Goal: Information Seeking & Learning: Learn about a topic

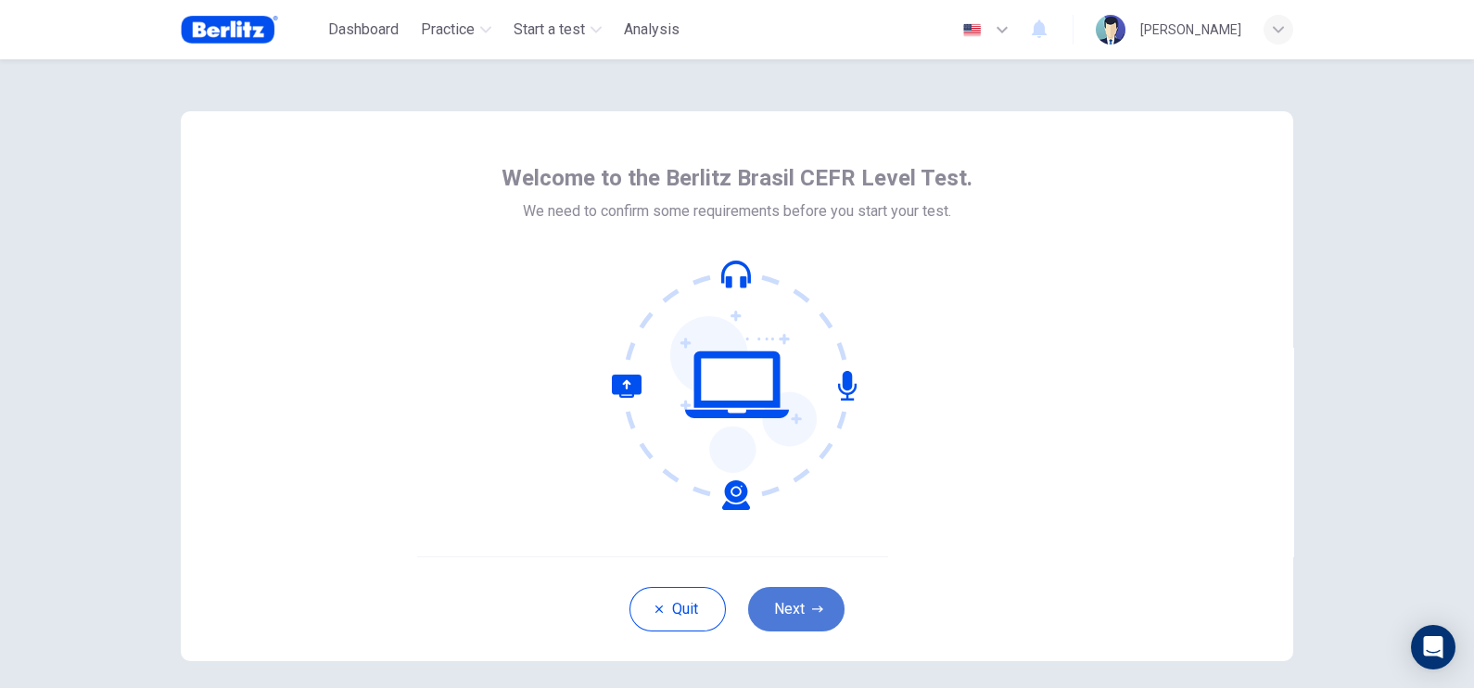
click at [791, 550] on button "Next" at bounding box center [796, 609] width 96 height 45
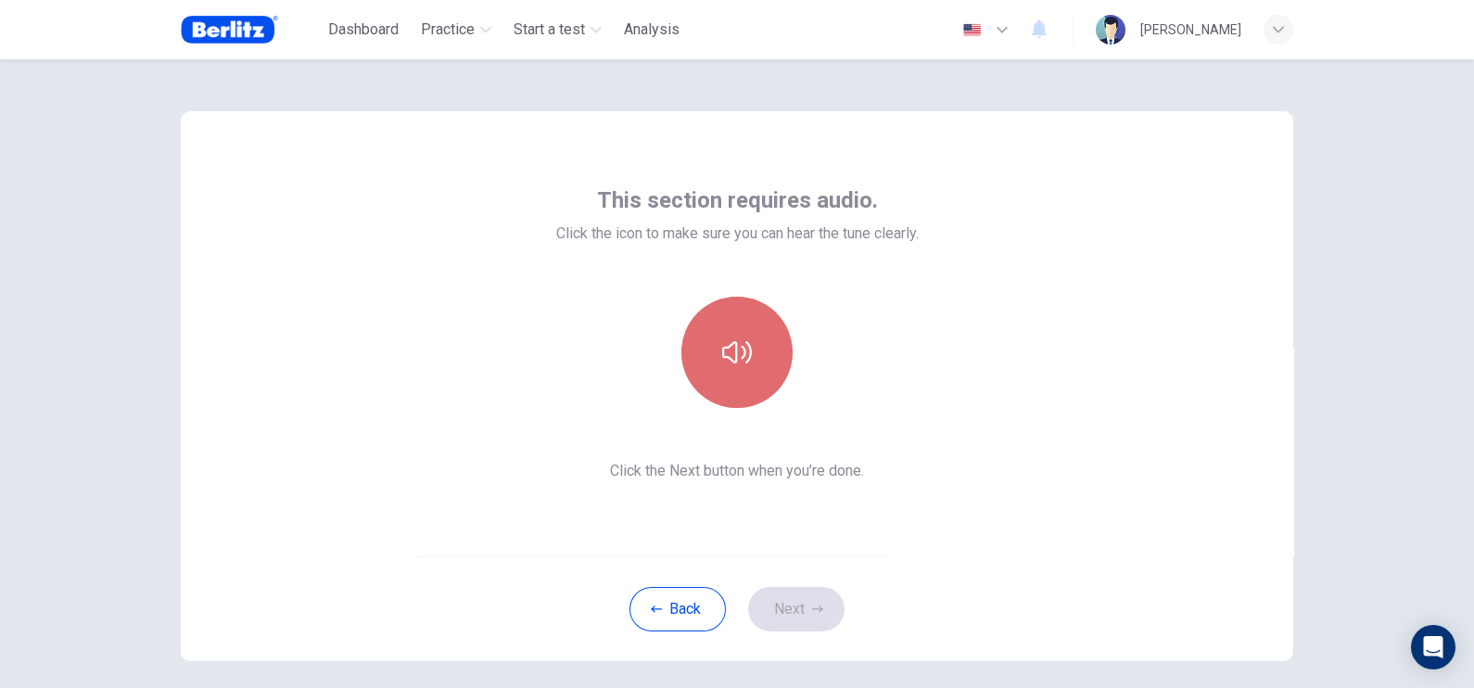
click at [720, 334] on button "button" at bounding box center [736, 352] width 111 height 111
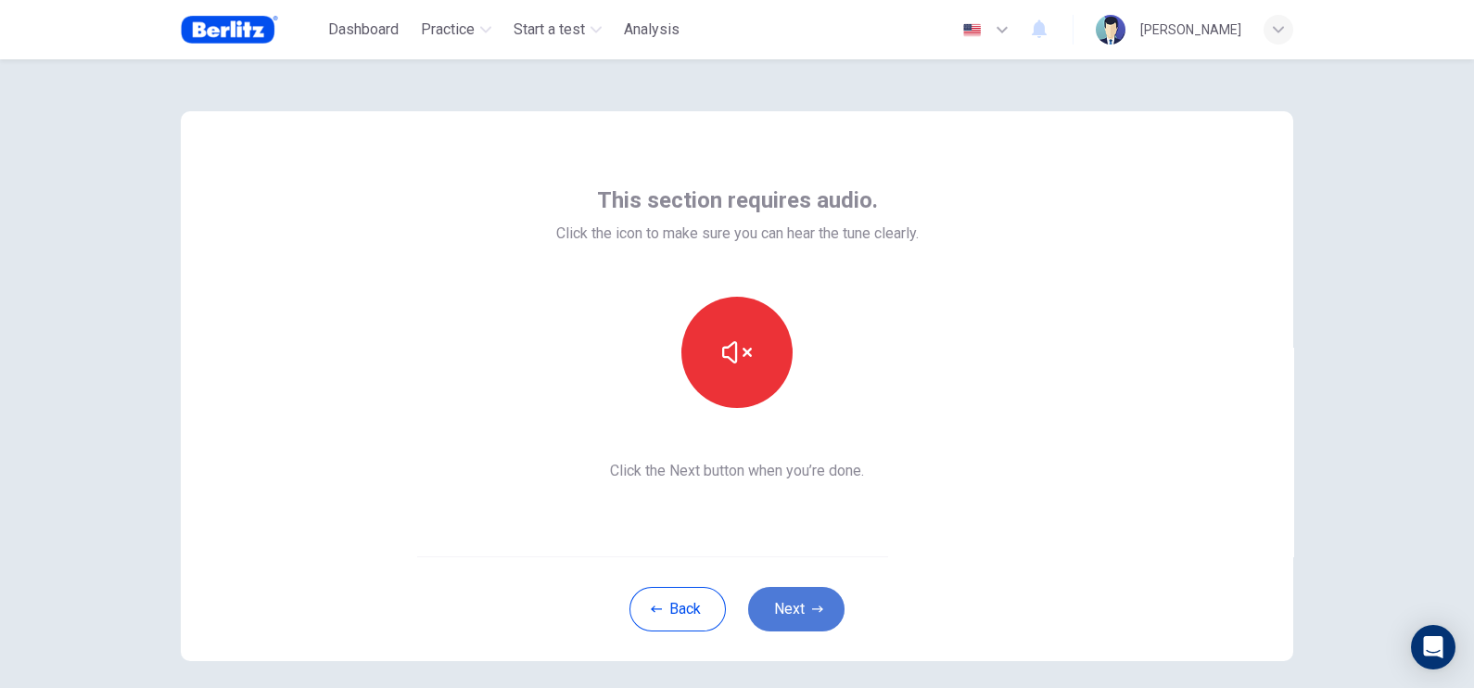
click at [784, 550] on button "Next" at bounding box center [796, 609] width 96 height 45
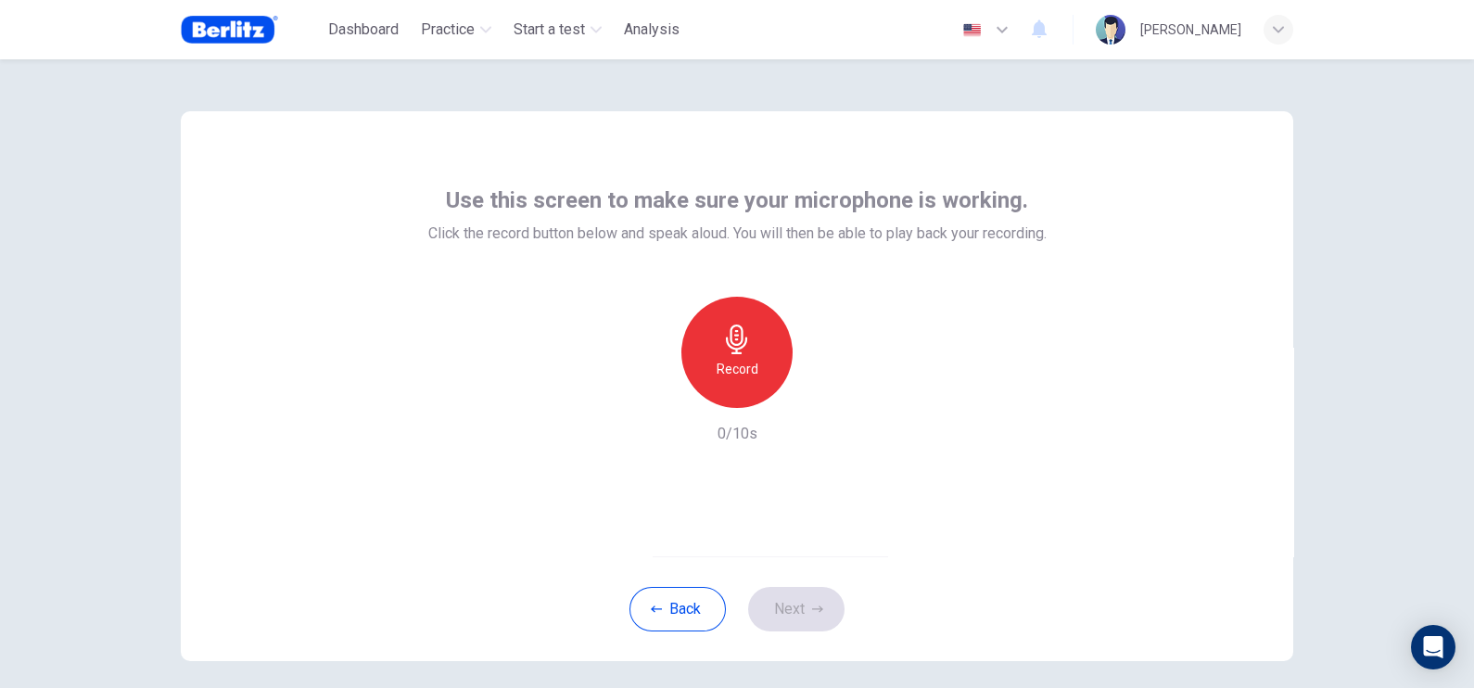
click at [728, 368] on h6 "Record" at bounding box center [738, 369] width 42 height 22
click at [828, 393] on div "button" at bounding box center [823, 393] width 30 height 30
click at [781, 550] on button "Next" at bounding box center [796, 609] width 96 height 45
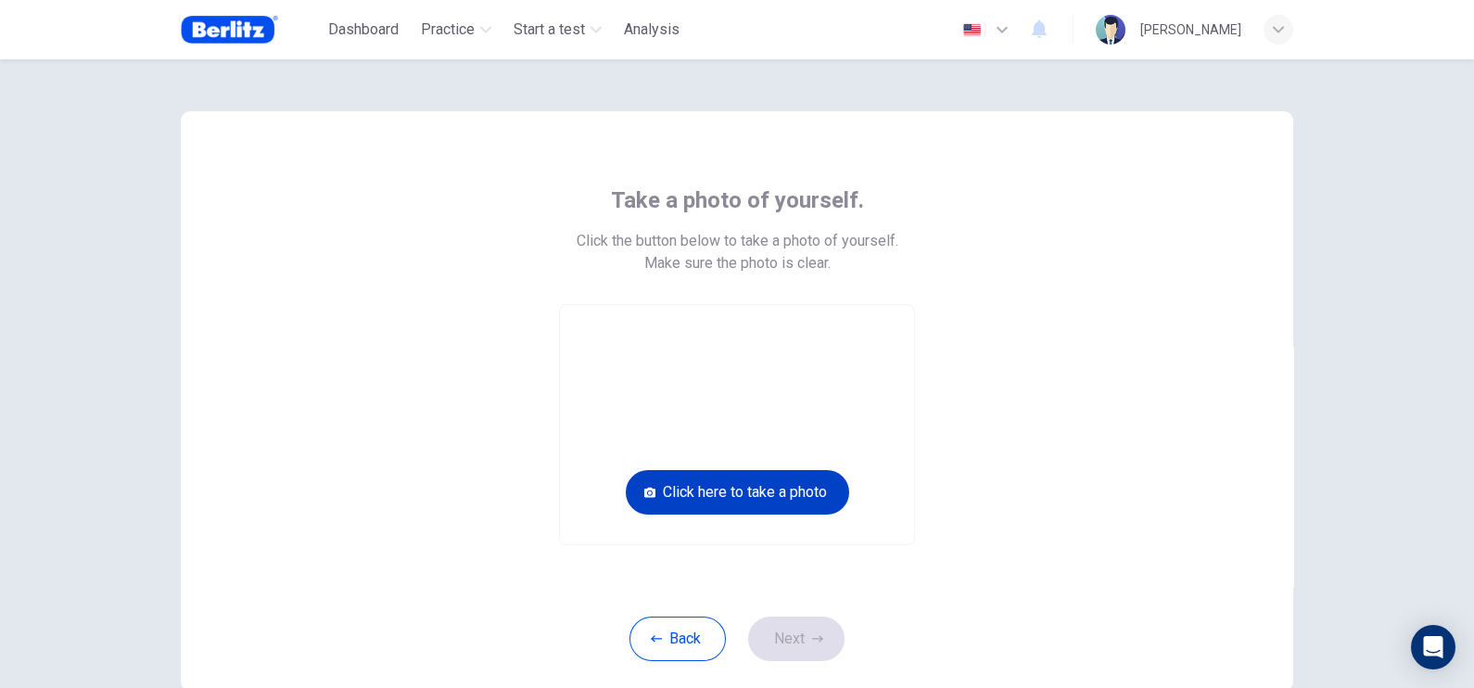
click at [788, 491] on button "Click here to take a photo" at bounding box center [737, 492] width 223 height 45
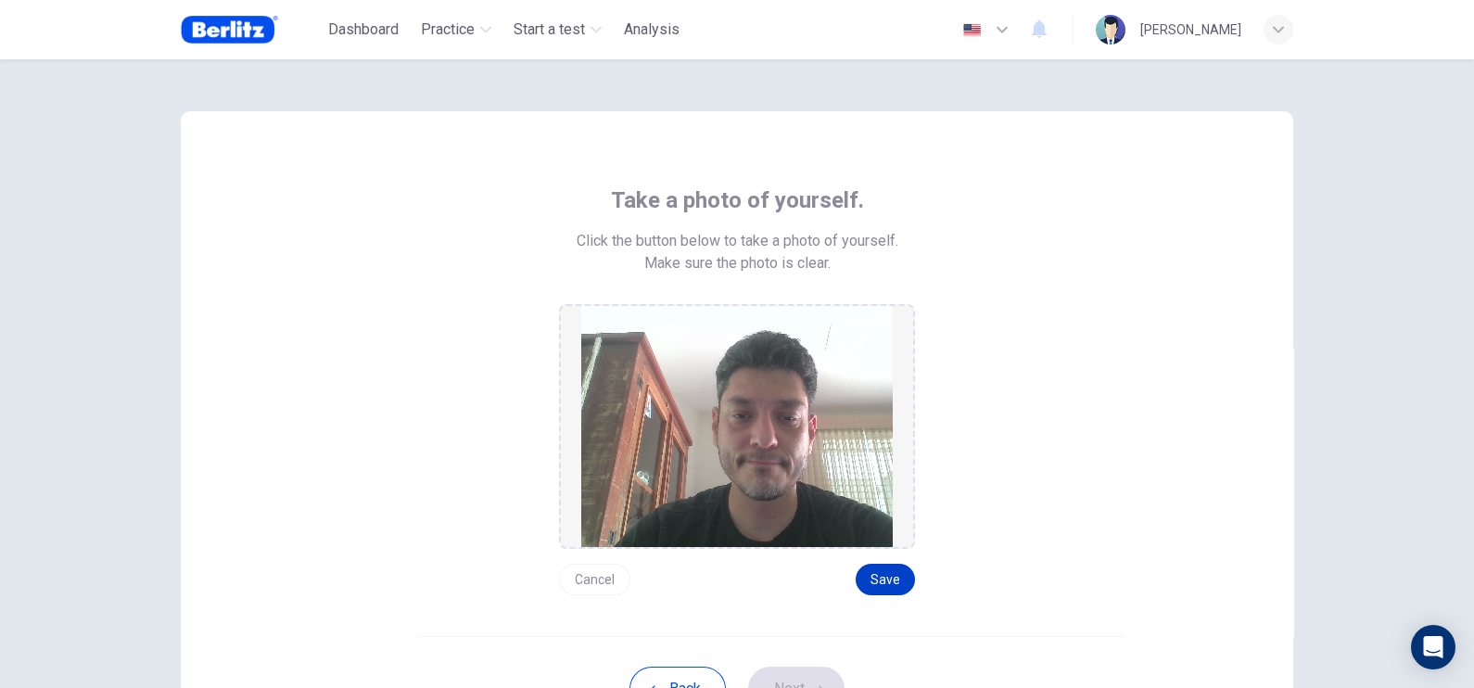
click at [882, 550] on button "Save" at bounding box center [885, 580] width 59 height 32
click at [892, 550] on button "Save" at bounding box center [885, 580] width 59 height 32
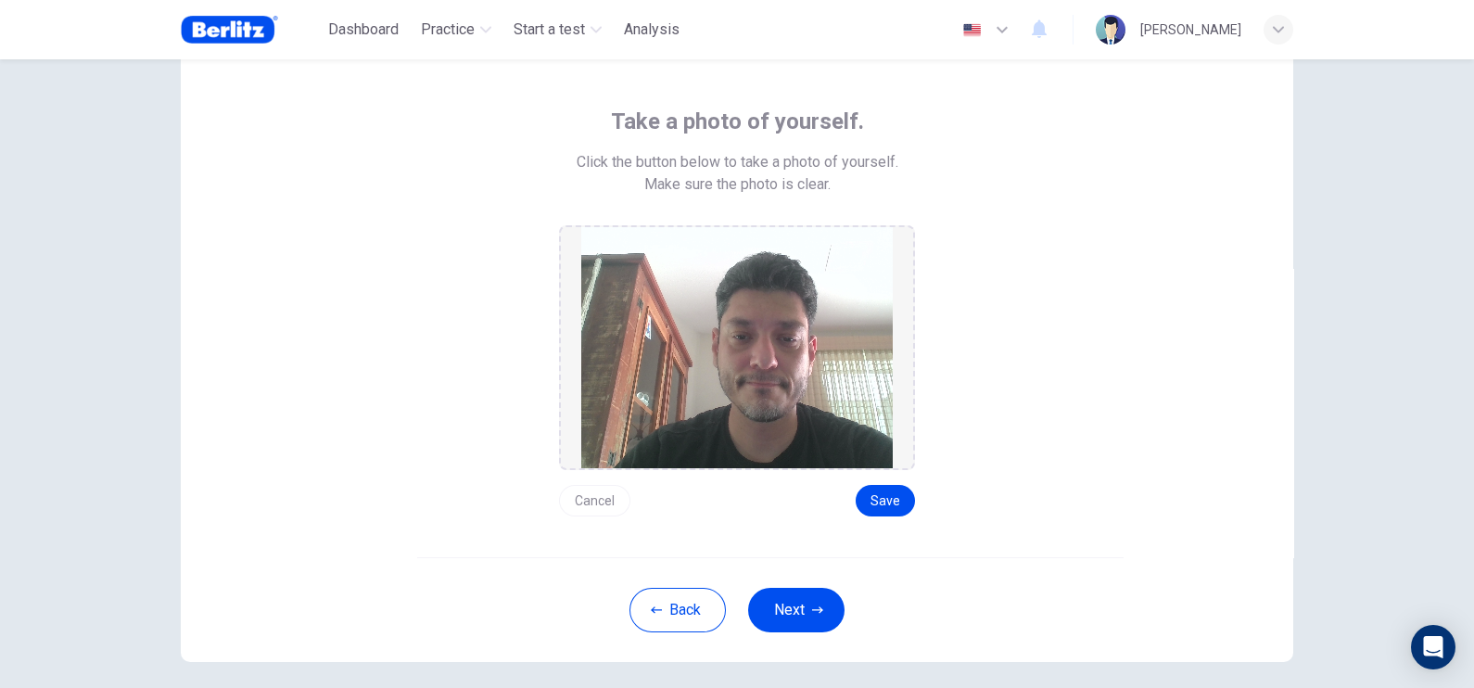
scroll to position [115, 0]
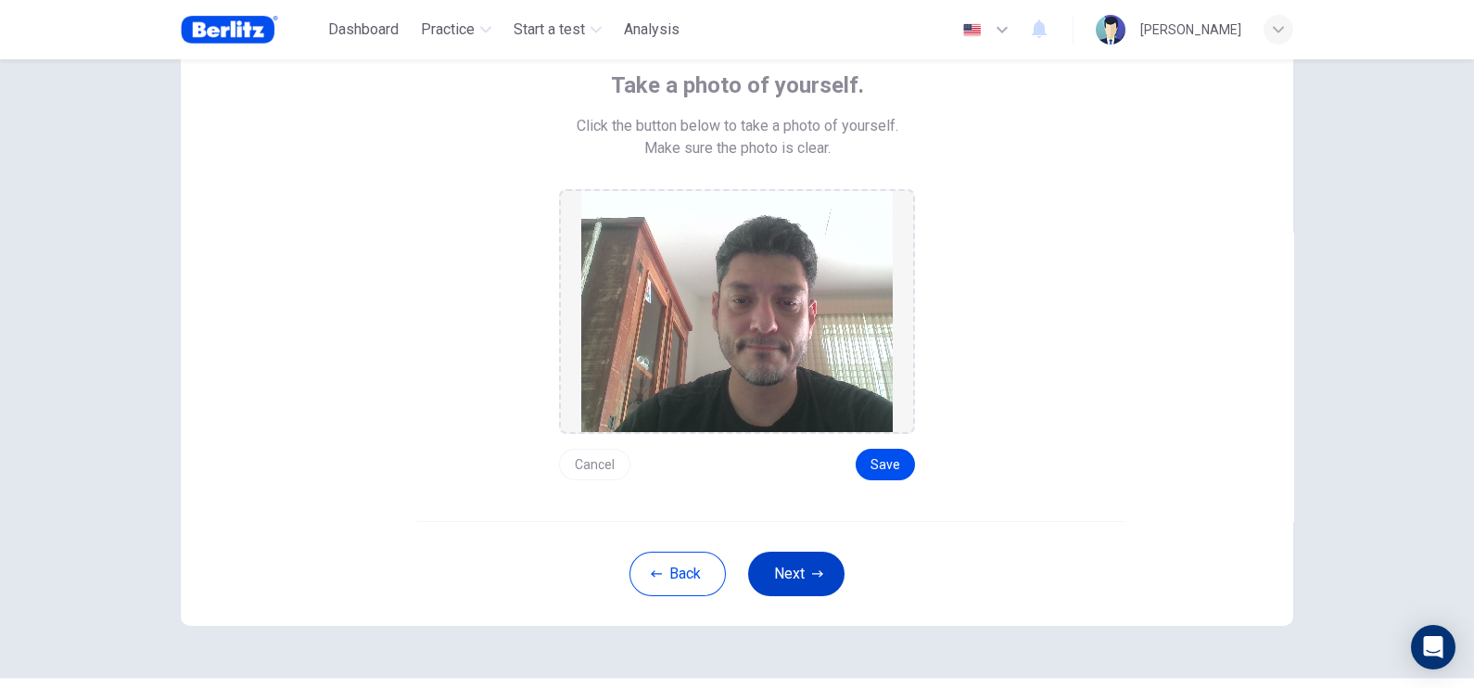
click at [791, 550] on button "Next" at bounding box center [796, 574] width 96 height 45
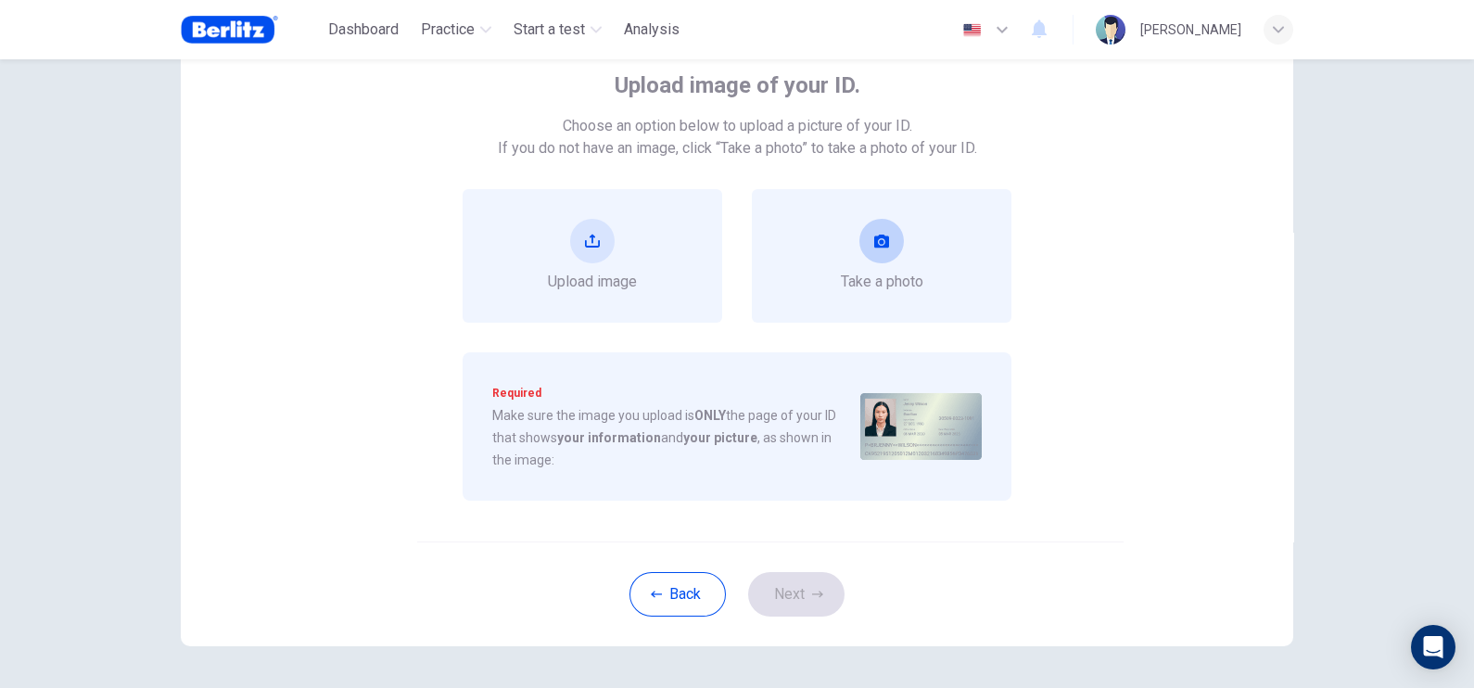
click at [854, 271] on span "Take a photo" at bounding box center [882, 282] width 83 height 22
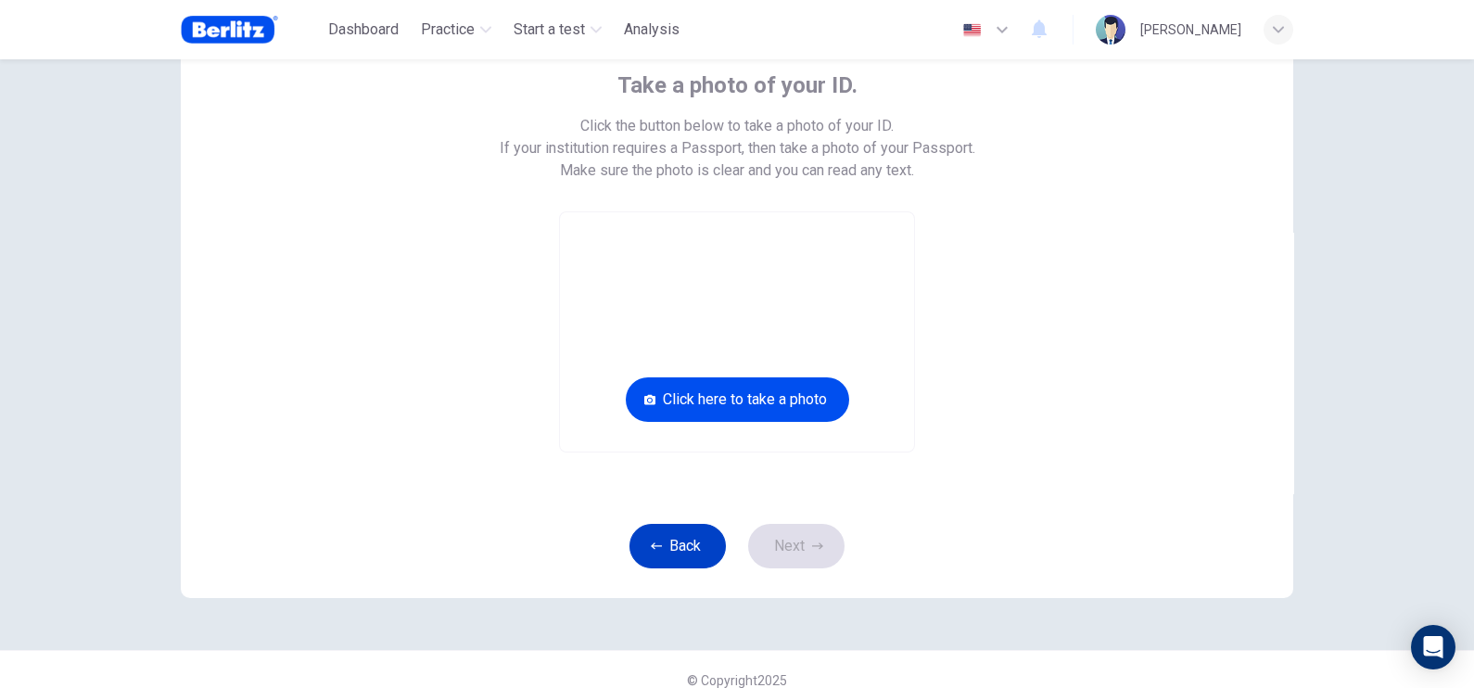
click at [664, 528] on button "Back" at bounding box center [678, 546] width 96 height 45
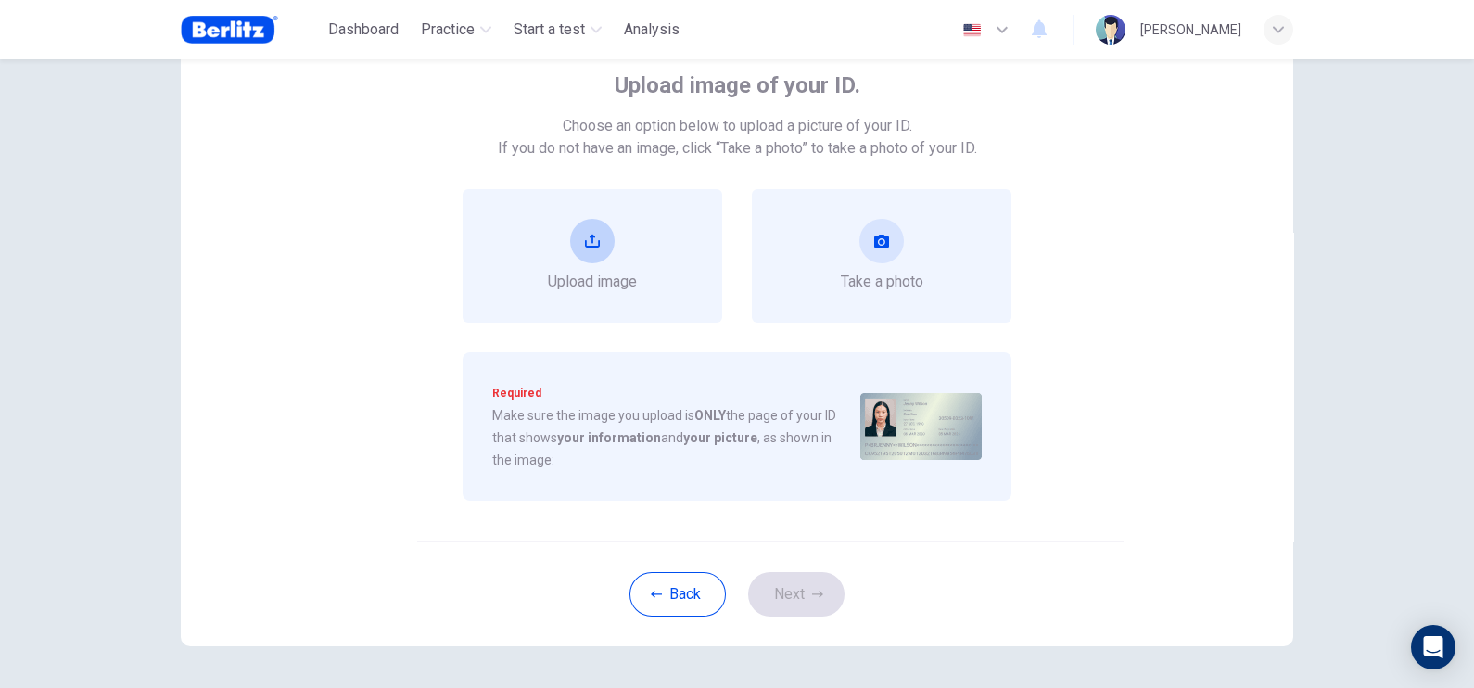
click at [598, 245] on button "upload" at bounding box center [592, 241] width 45 height 45
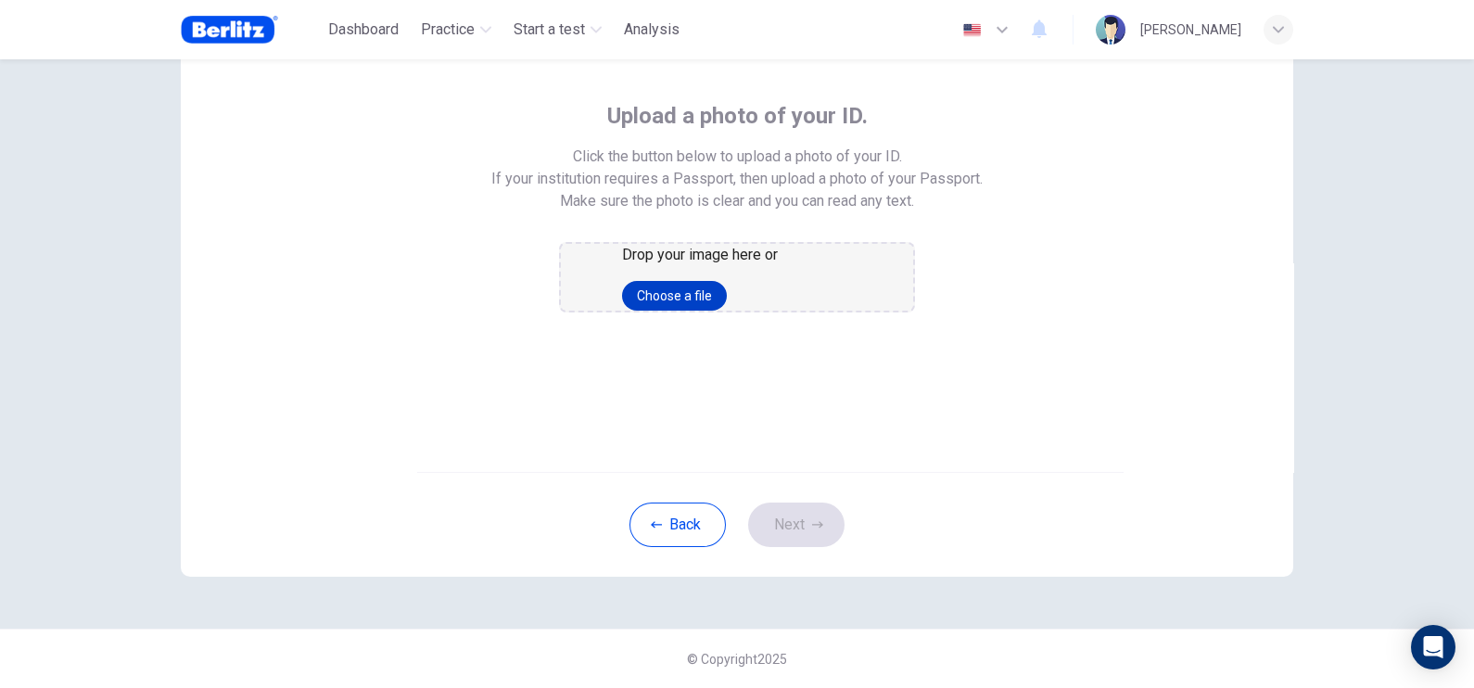
click at [727, 311] on button "Choose a file" at bounding box center [674, 296] width 105 height 30
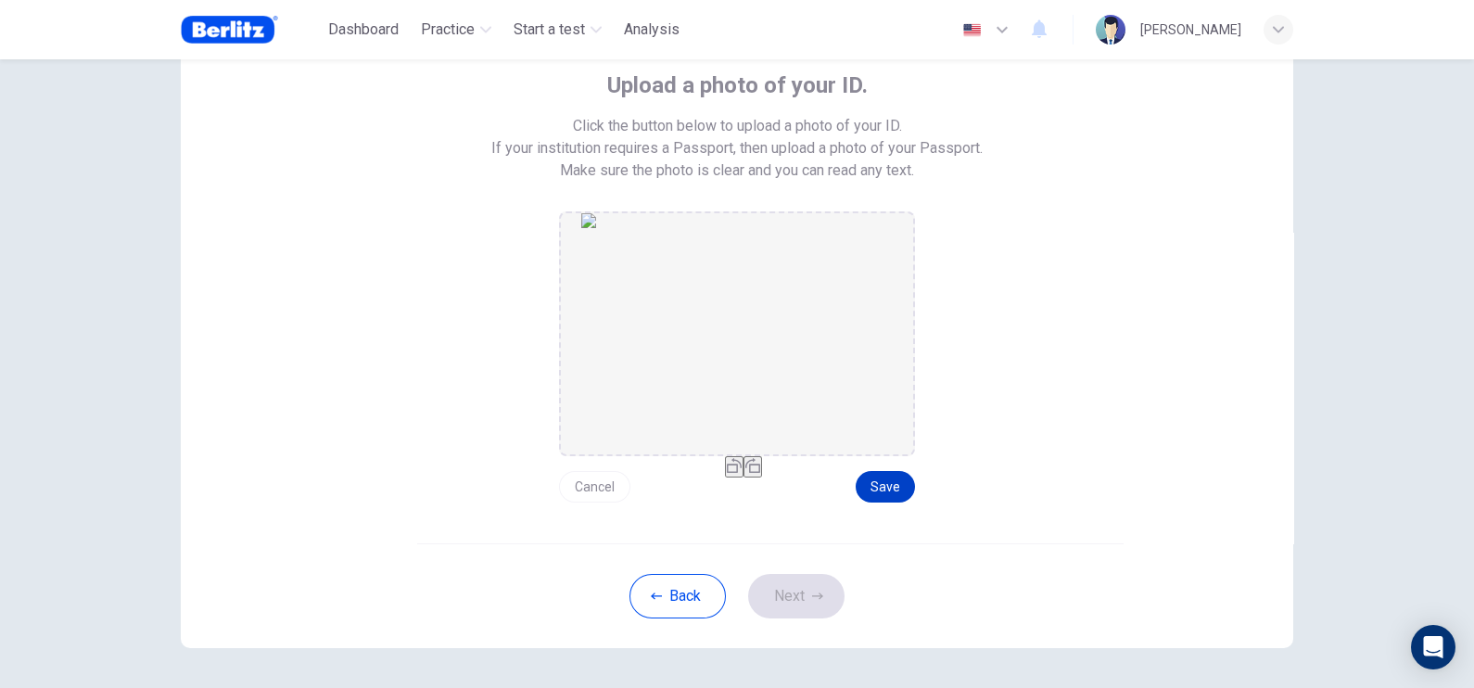
click at [894, 491] on button "Save" at bounding box center [885, 487] width 59 height 32
click at [802, 550] on button "Next" at bounding box center [796, 596] width 96 height 45
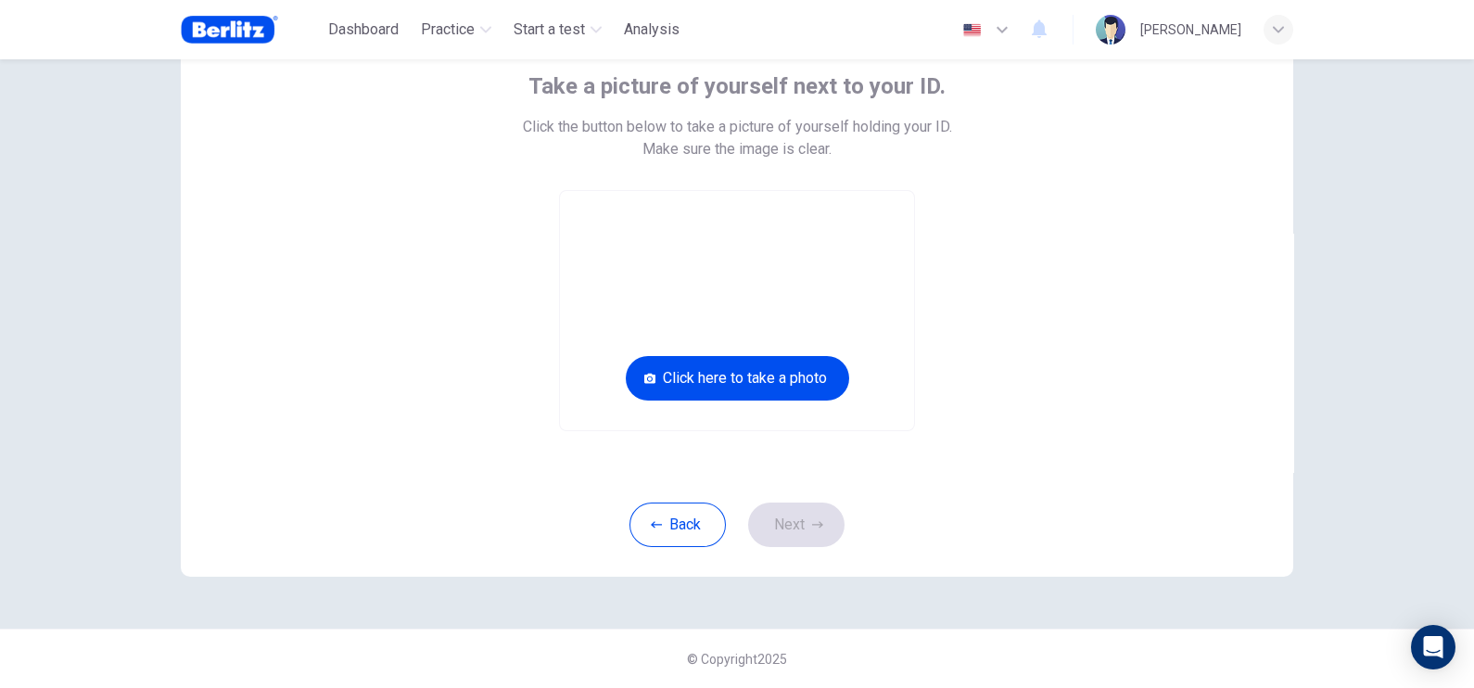
scroll to position [113, 0]
click at [742, 378] on button "Click here to take a photo" at bounding box center [737, 379] width 223 height 45
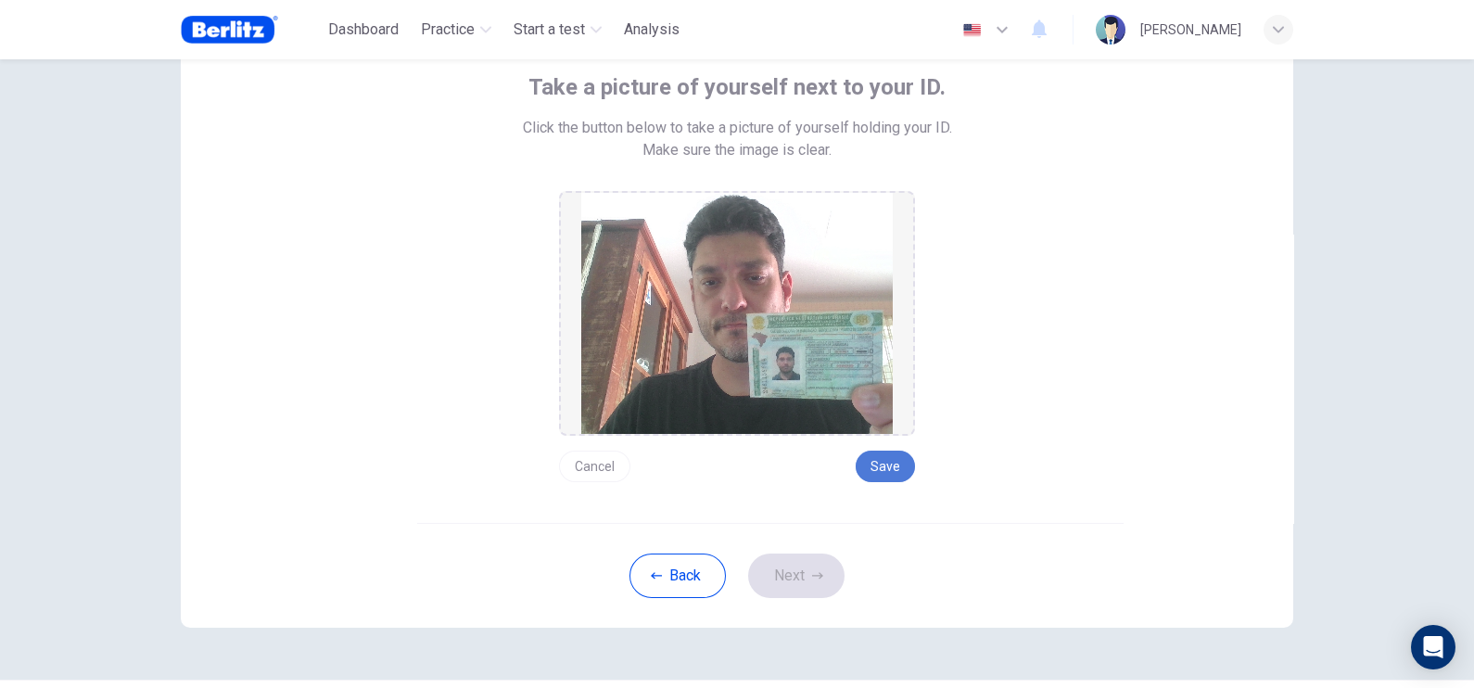
click at [884, 471] on button "Save" at bounding box center [885, 467] width 59 height 32
click at [797, 550] on button "Next" at bounding box center [796, 575] width 96 height 45
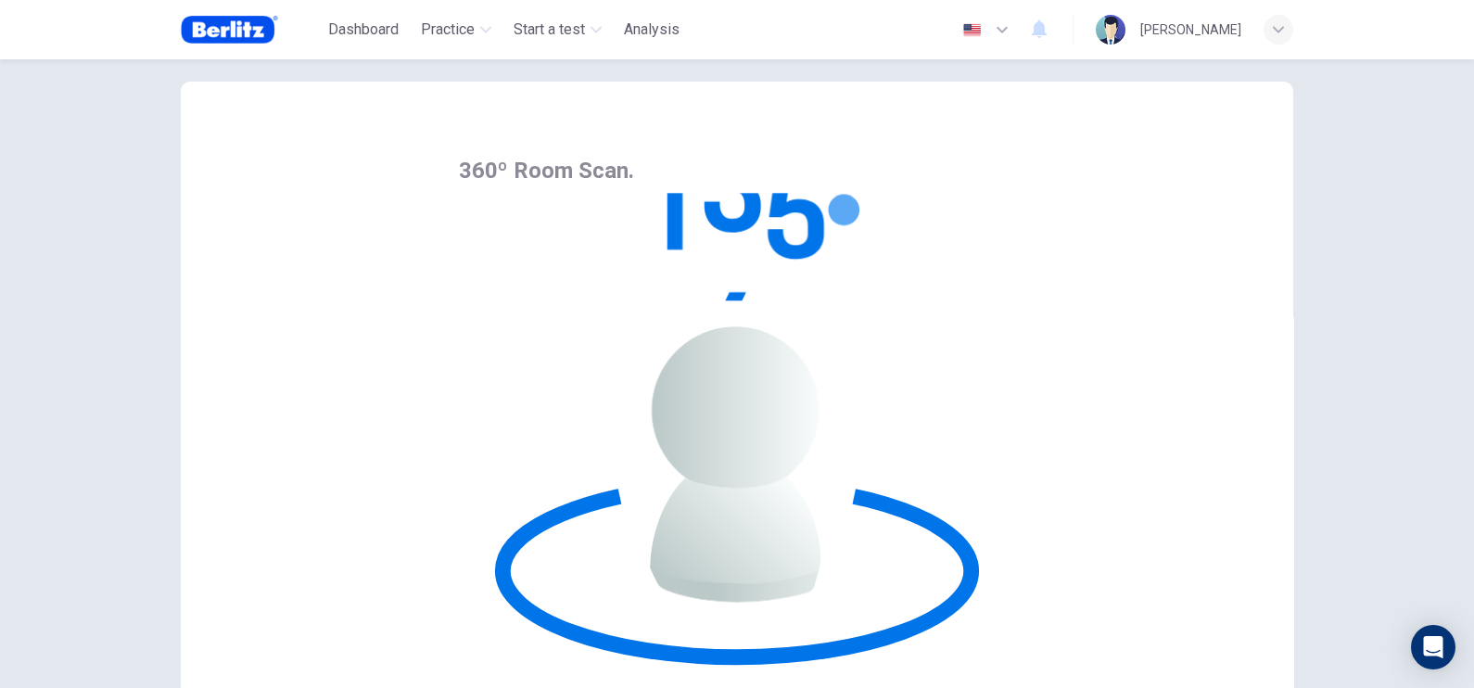
scroll to position [0, 0]
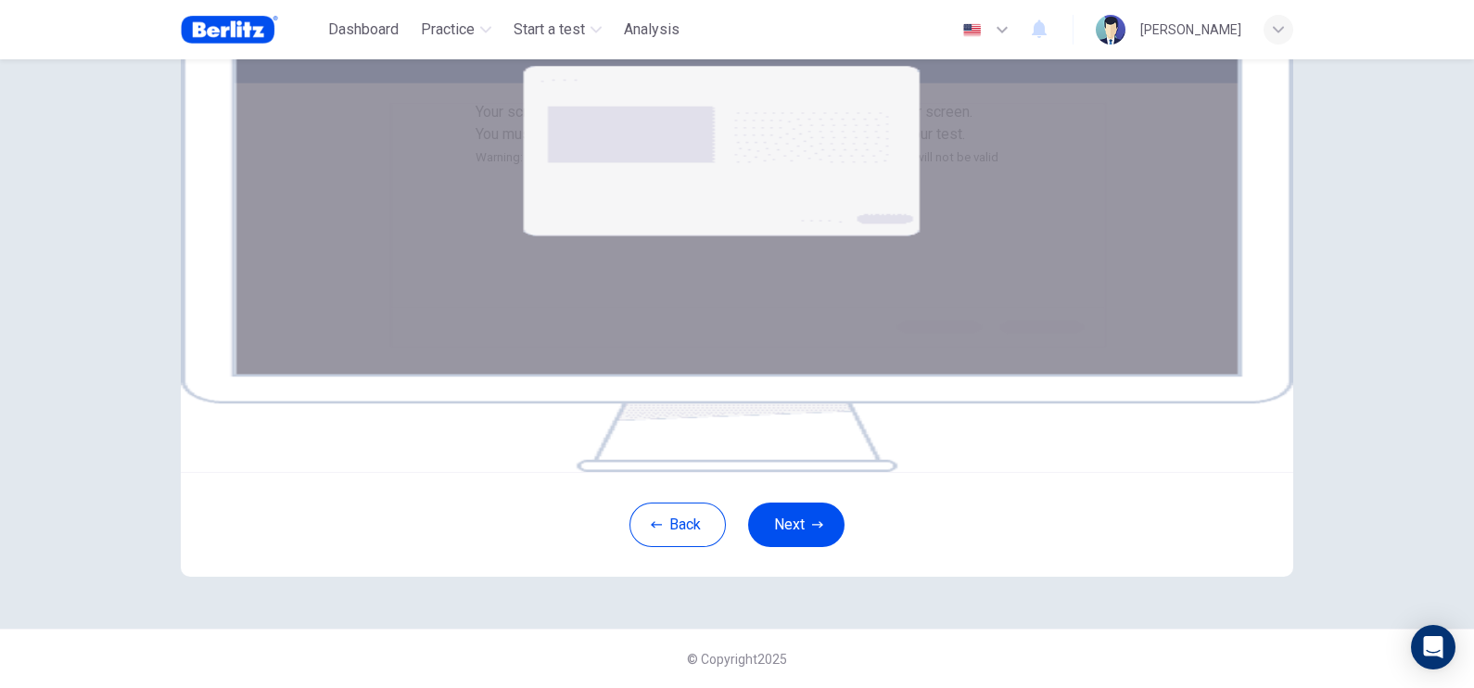
scroll to position [115, 0]
click at [784, 547] on button "Next" at bounding box center [796, 524] width 96 height 45
click at [802, 547] on button "Next" at bounding box center [796, 524] width 96 height 45
click at [809, 547] on button "Next" at bounding box center [796, 524] width 96 height 45
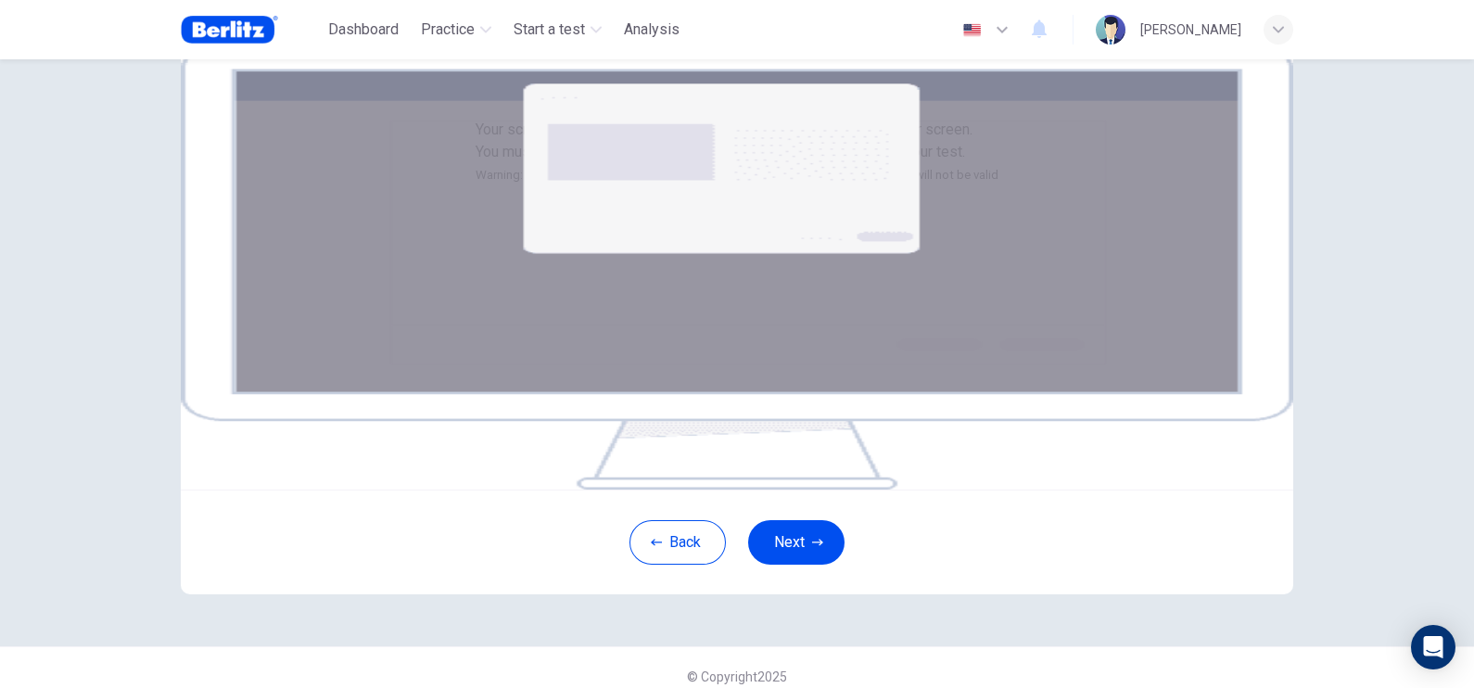
scroll to position [115, 0]
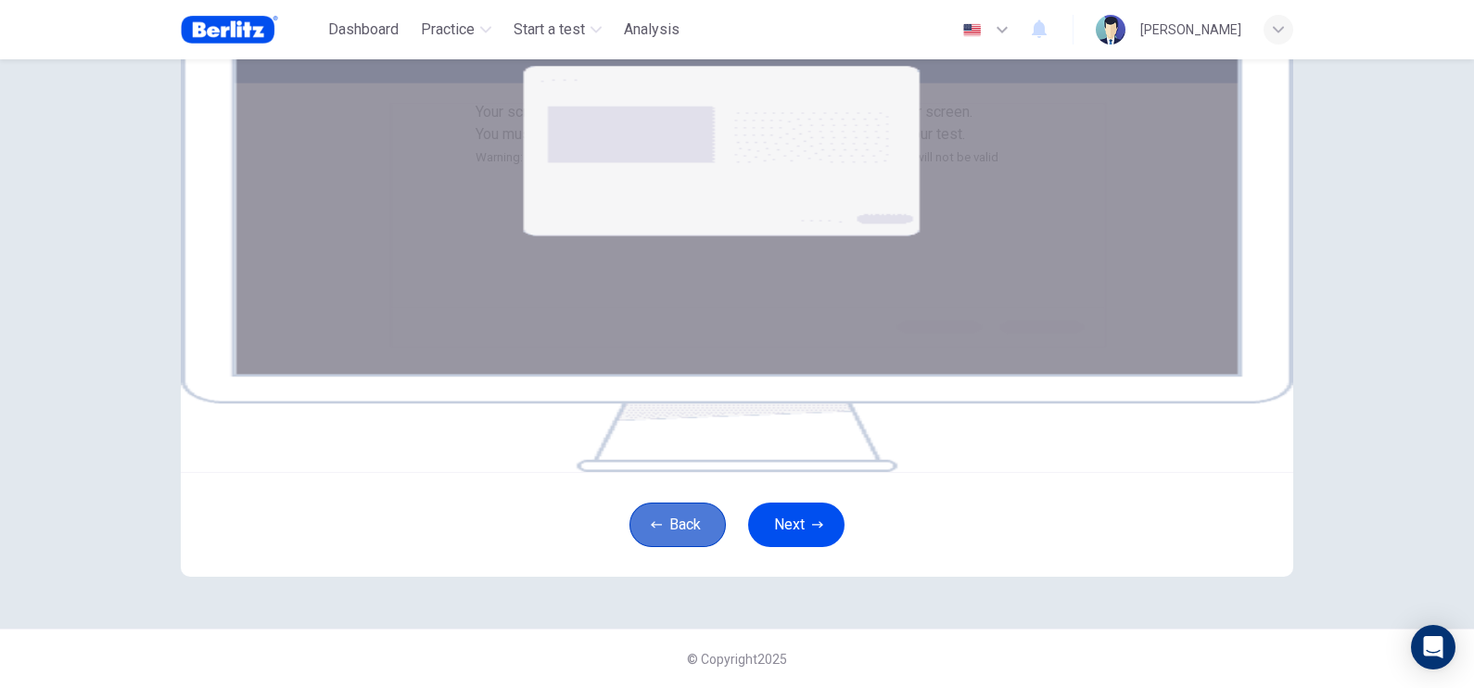
click at [694, 547] on button "Back" at bounding box center [678, 524] width 96 height 45
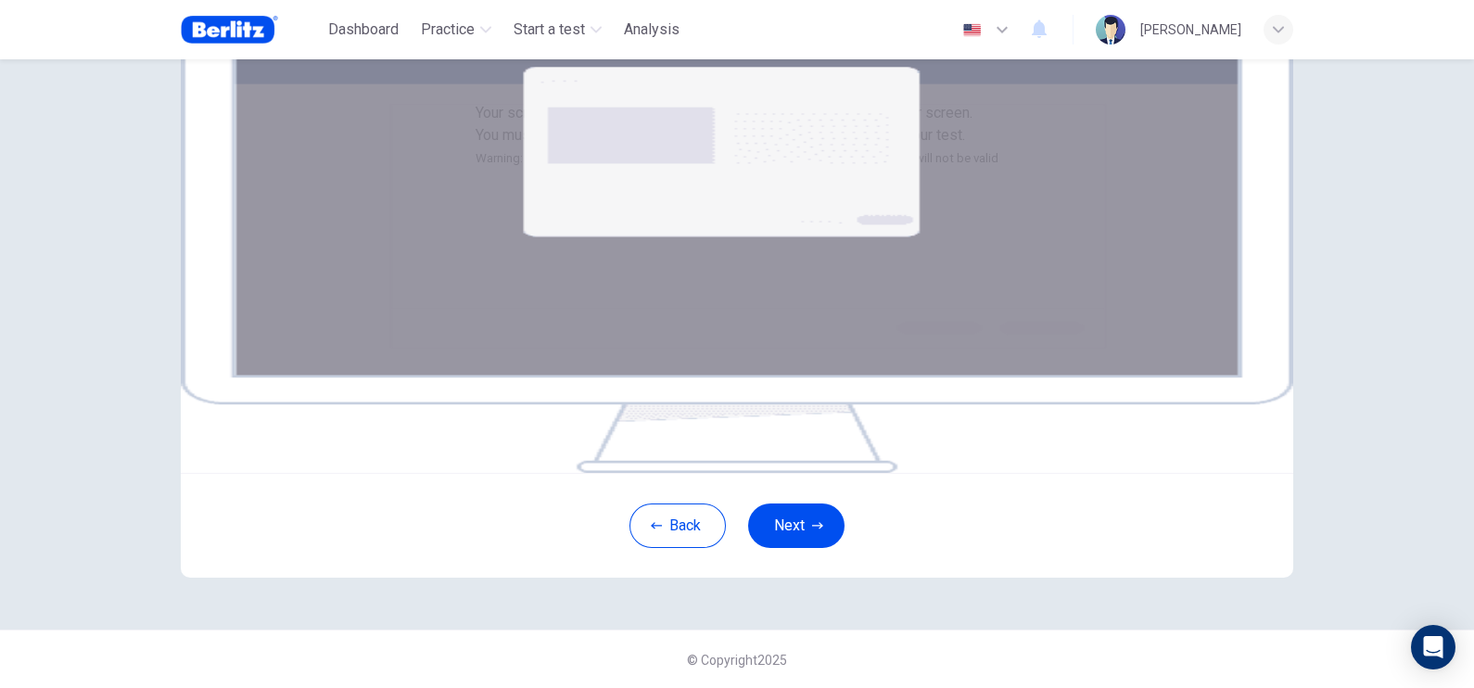
scroll to position [199, 0]
click at [791, 550] on div "Back Next" at bounding box center [737, 524] width 1113 height 105
click at [795, 547] on button "Next" at bounding box center [796, 524] width 96 height 45
click at [788, 547] on button "Next" at bounding box center [796, 524] width 96 height 45
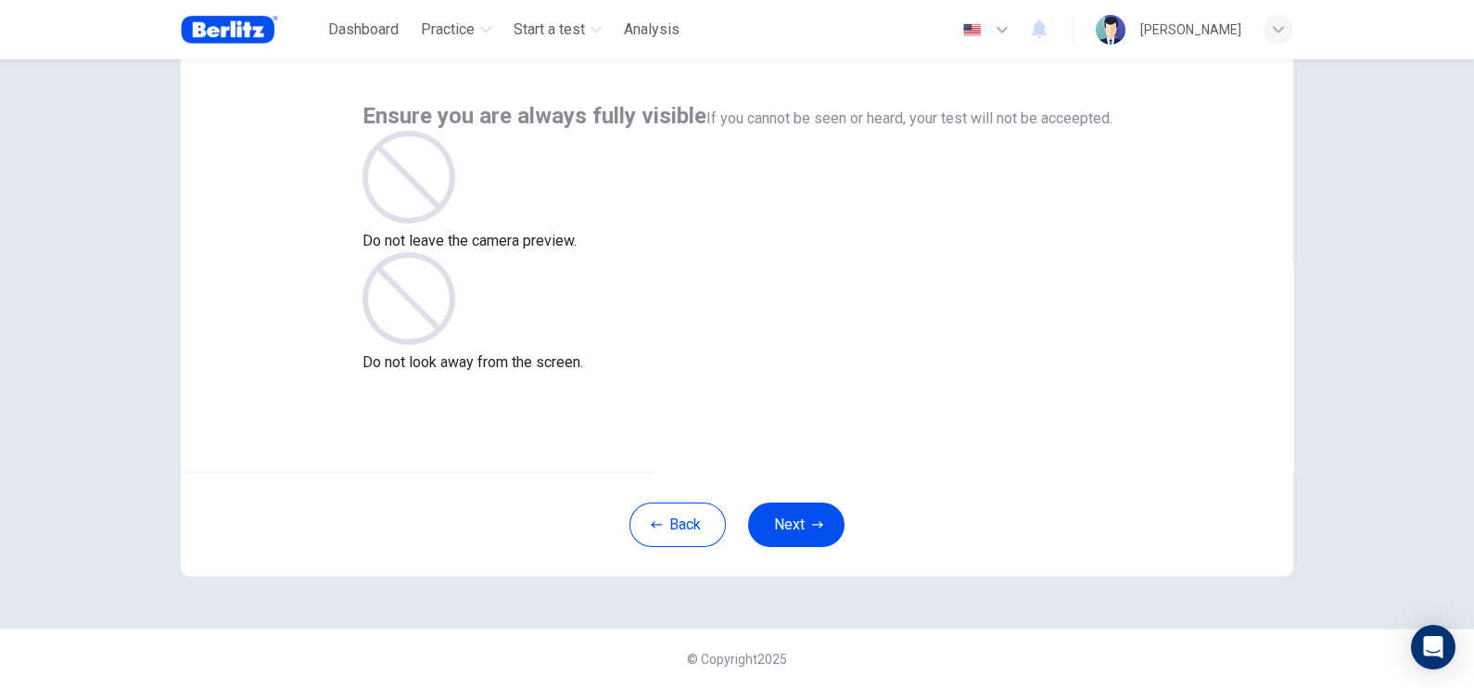
scroll to position [83, 0]
click at [778, 525] on button "Next" at bounding box center [796, 525] width 96 height 45
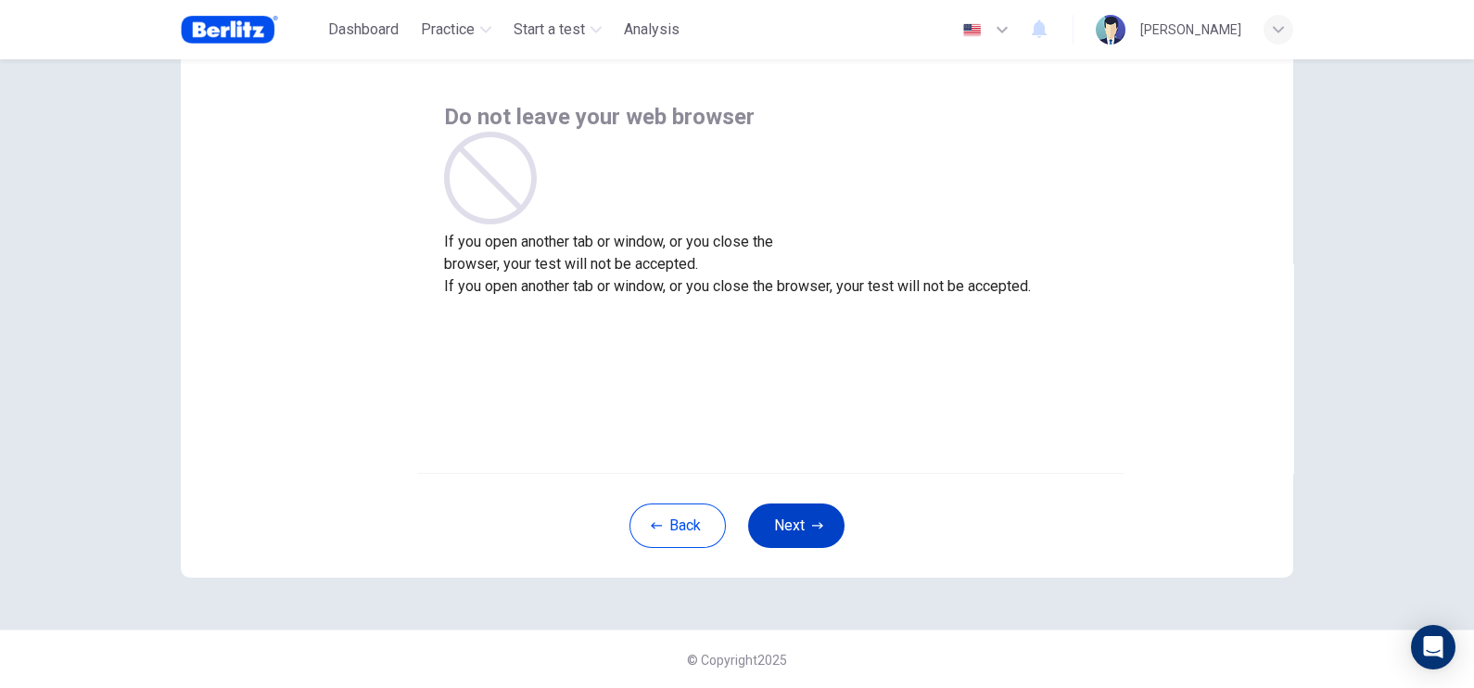
click at [778, 525] on button "Next" at bounding box center [796, 525] width 96 height 45
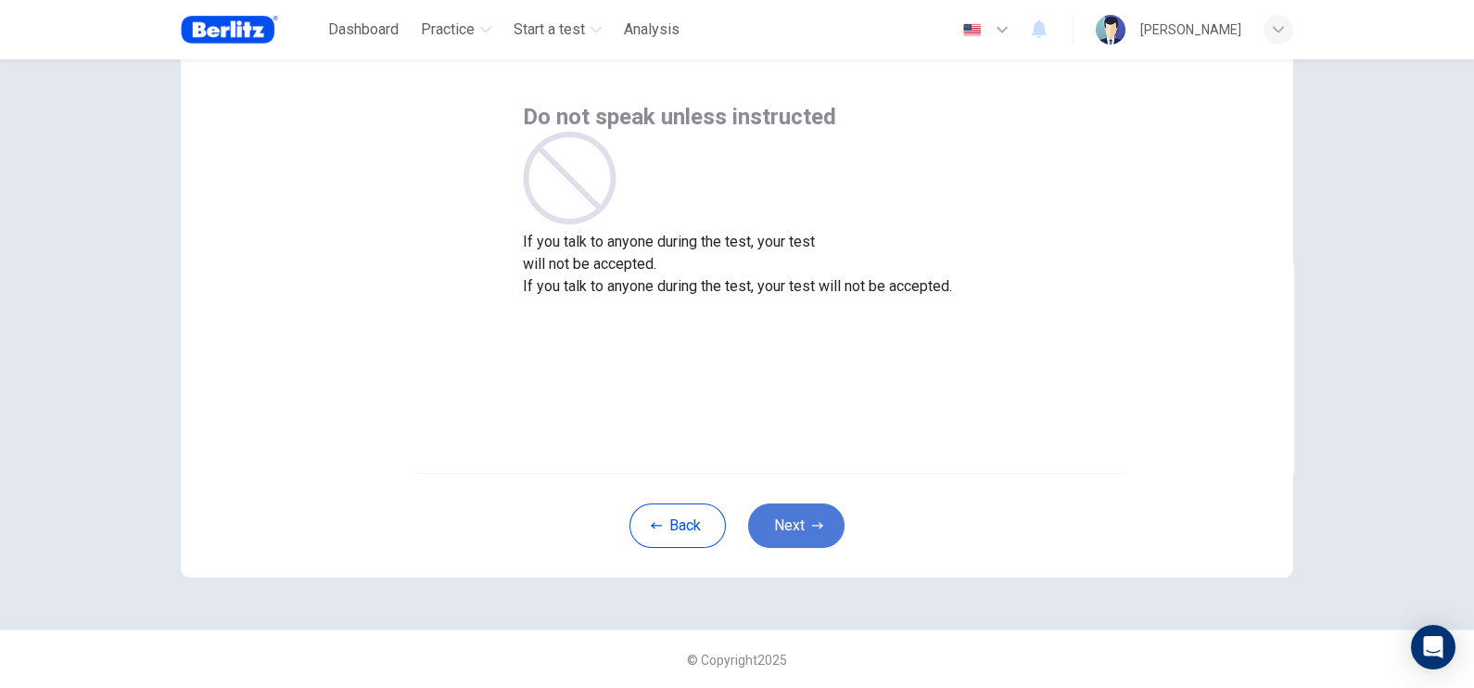
click at [778, 525] on button "Next" at bounding box center [796, 525] width 96 height 45
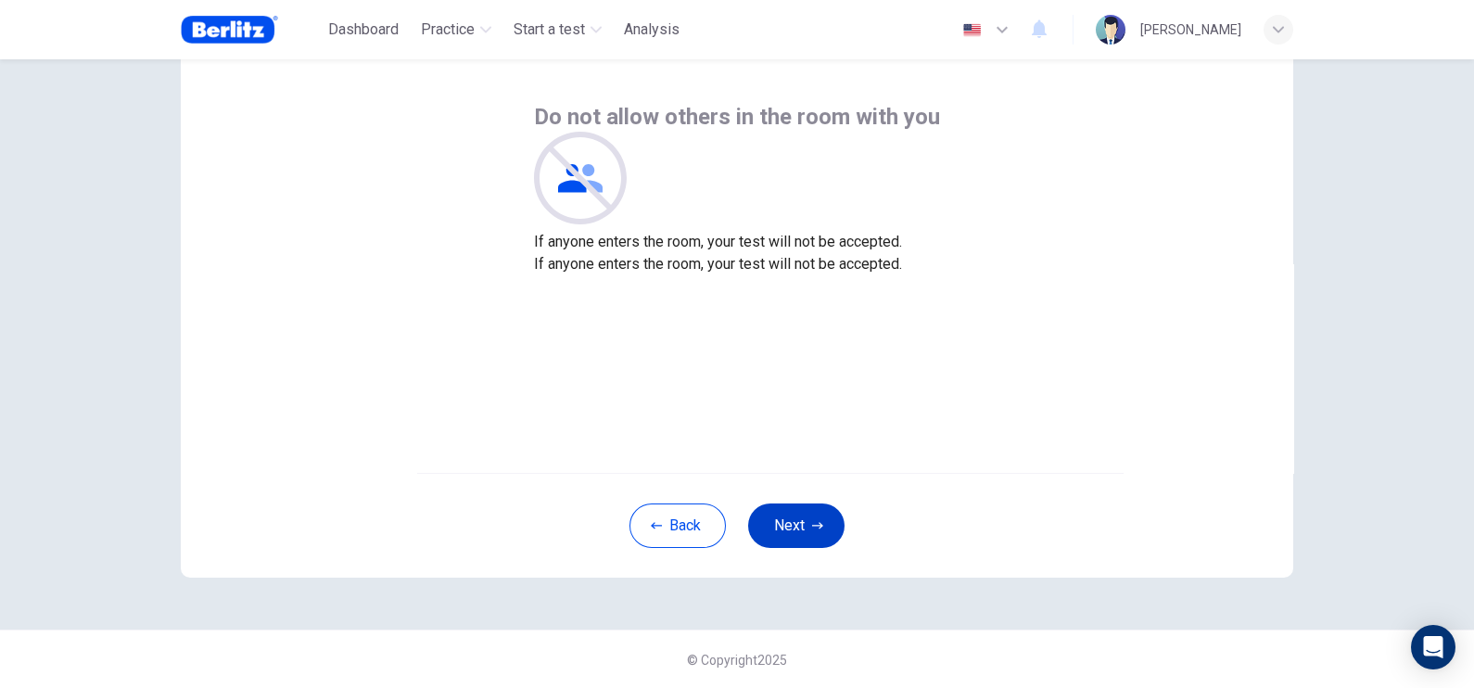
click at [778, 525] on button "Next" at bounding box center [796, 525] width 96 height 45
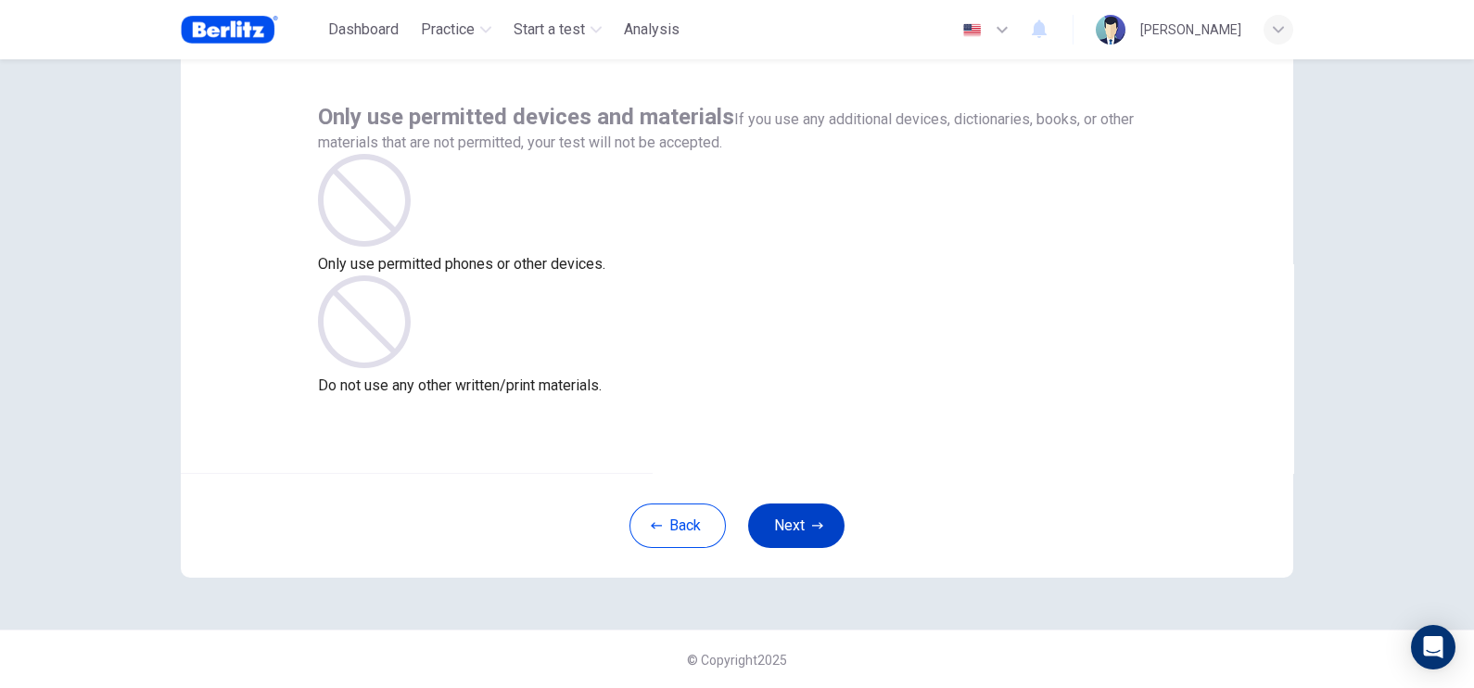
click at [778, 525] on button "Next" at bounding box center [796, 525] width 96 height 45
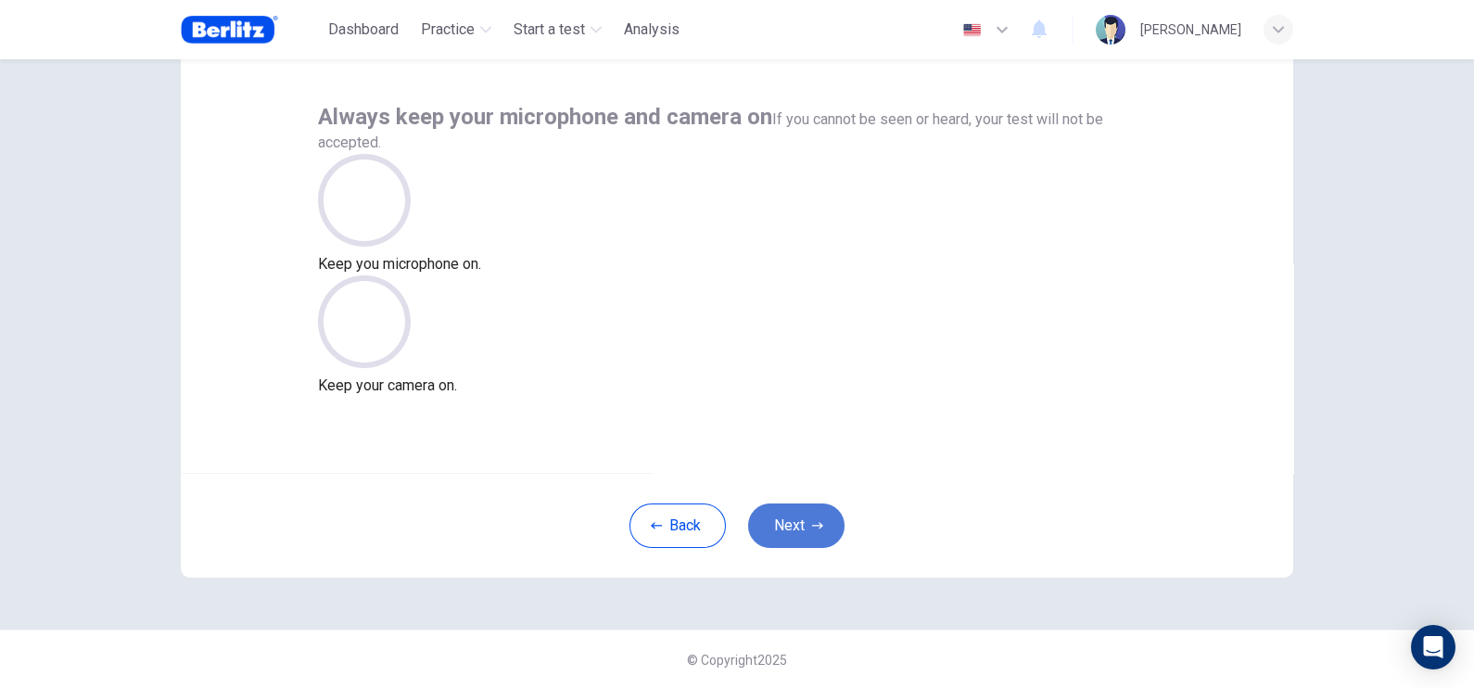
click at [778, 525] on button "Next" at bounding box center [796, 525] width 96 height 45
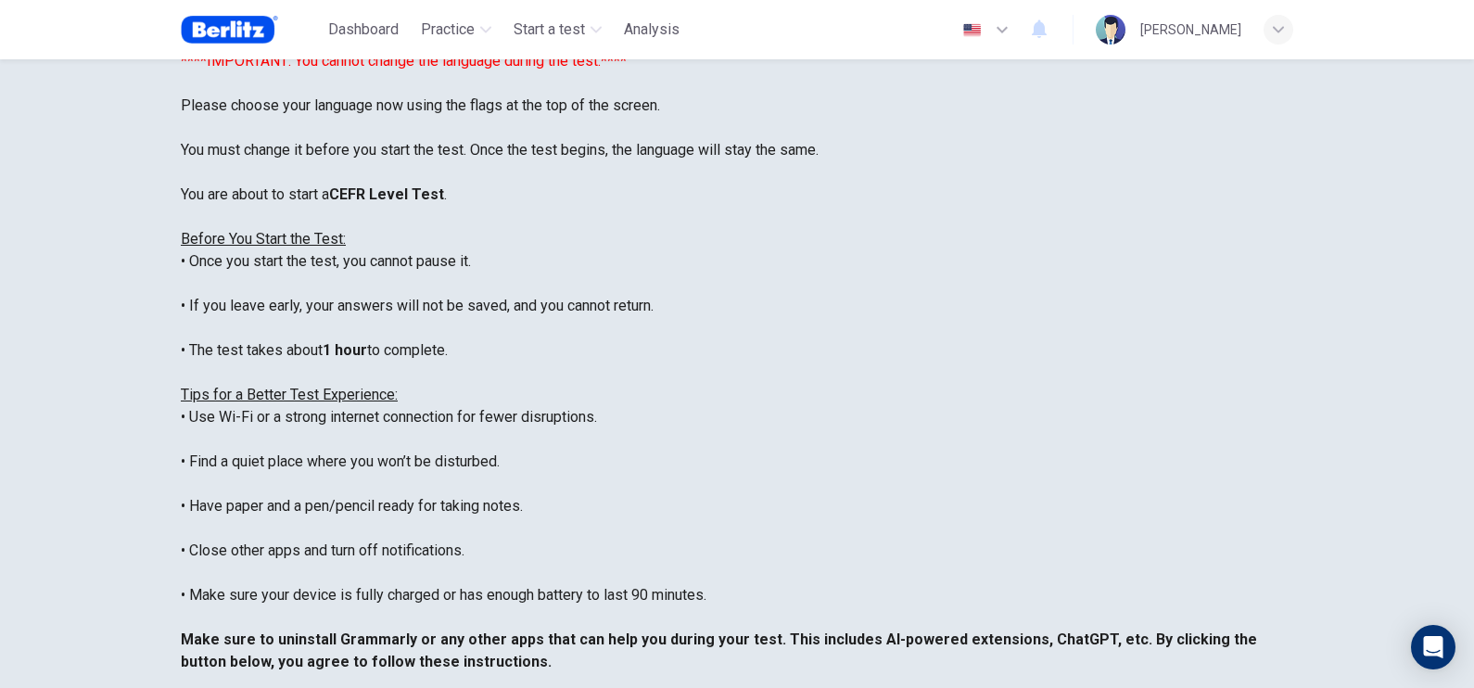
scroll to position [176, 0]
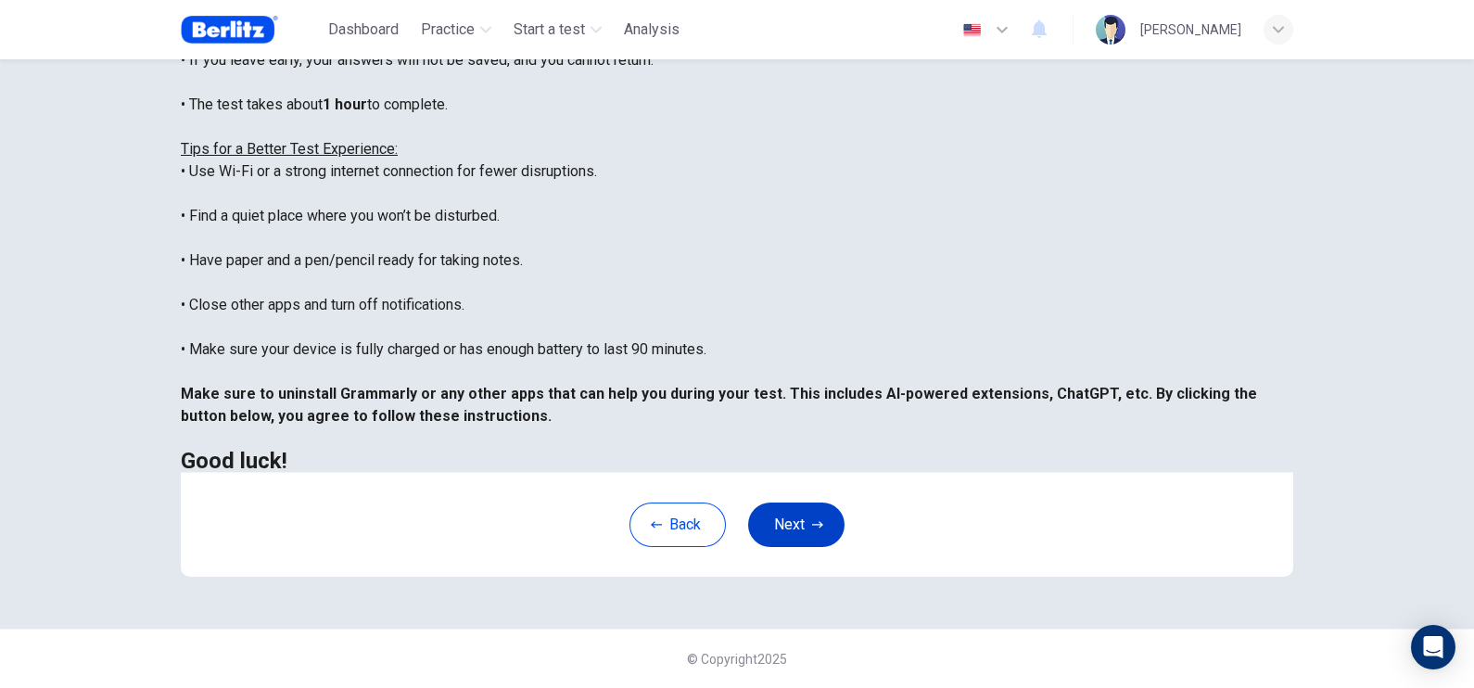
click at [790, 536] on button "Next" at bounding box center [796, 524] width 96 height 45
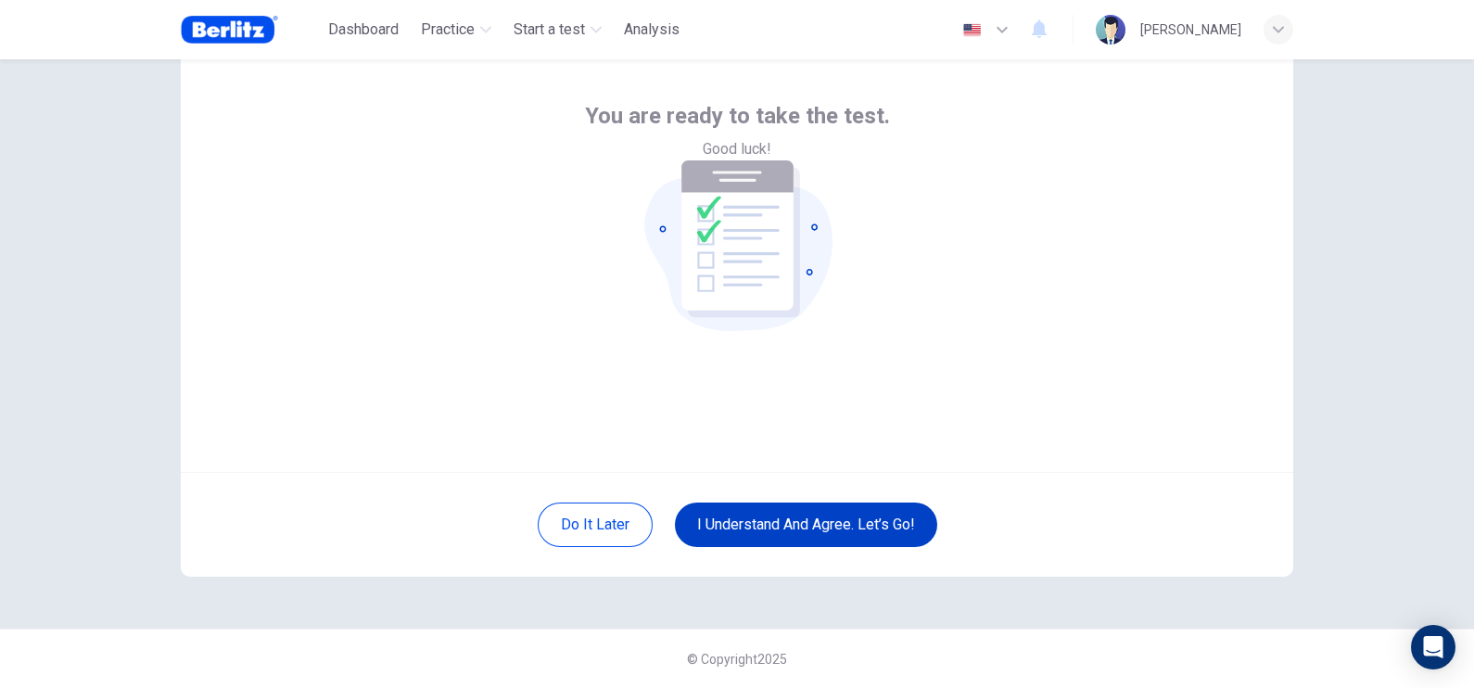
scroll to position [83, 0]
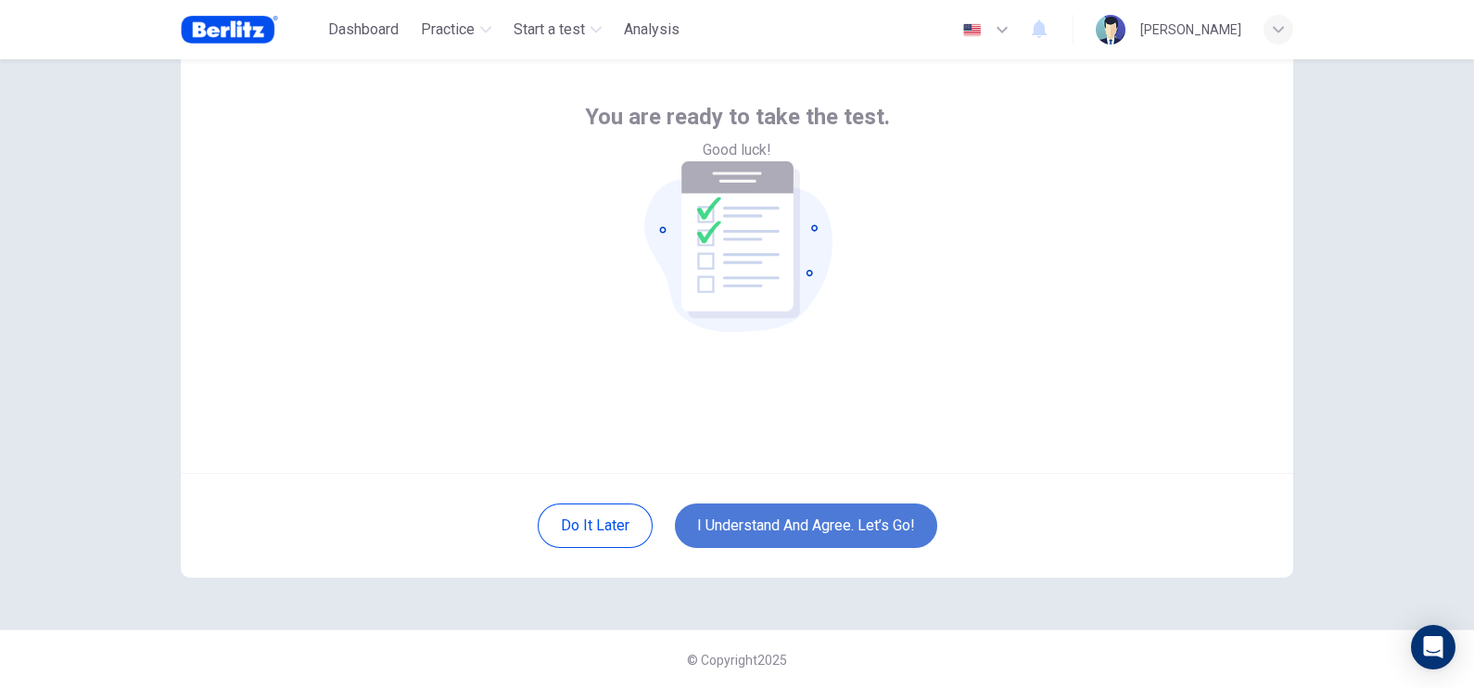
click at [864, 515] on button "I understand and agree. Let’s go!" at bounding box center [806, 525] width 262 height 45
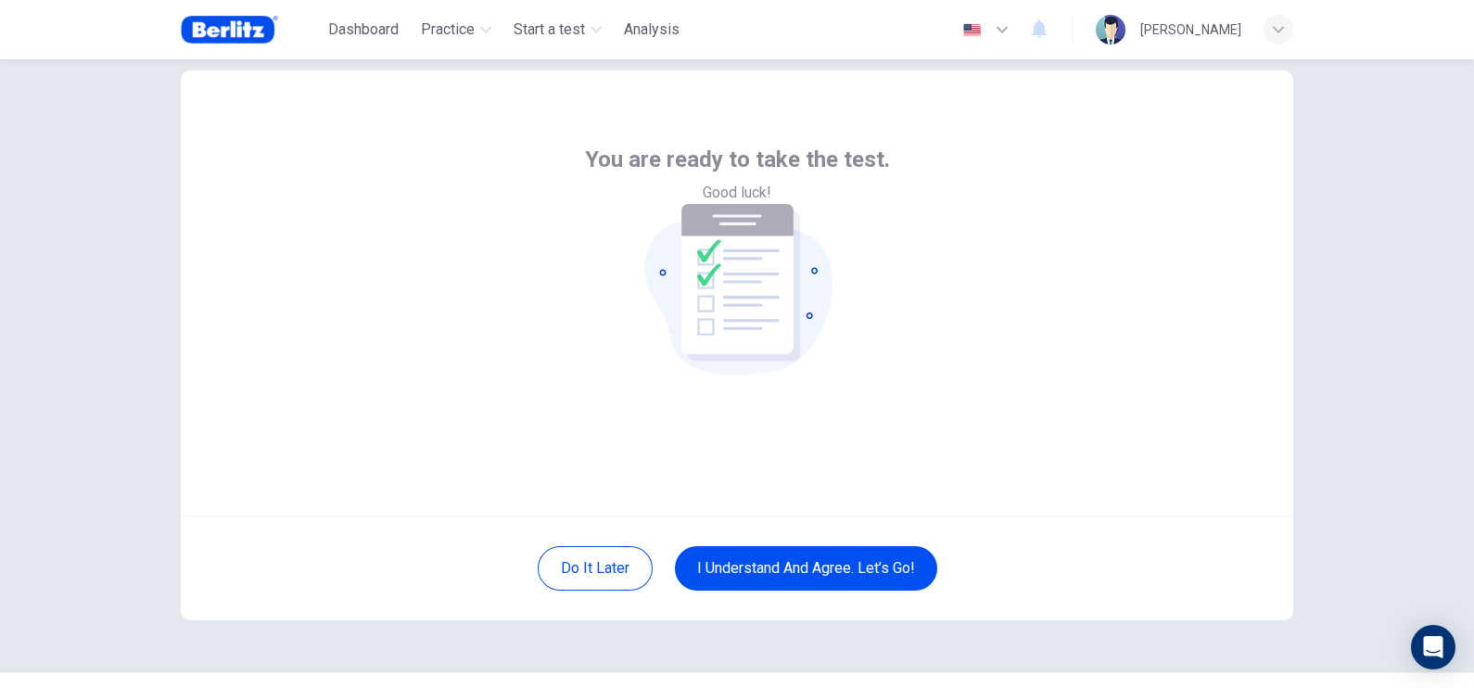
scroll to position [0, 0]
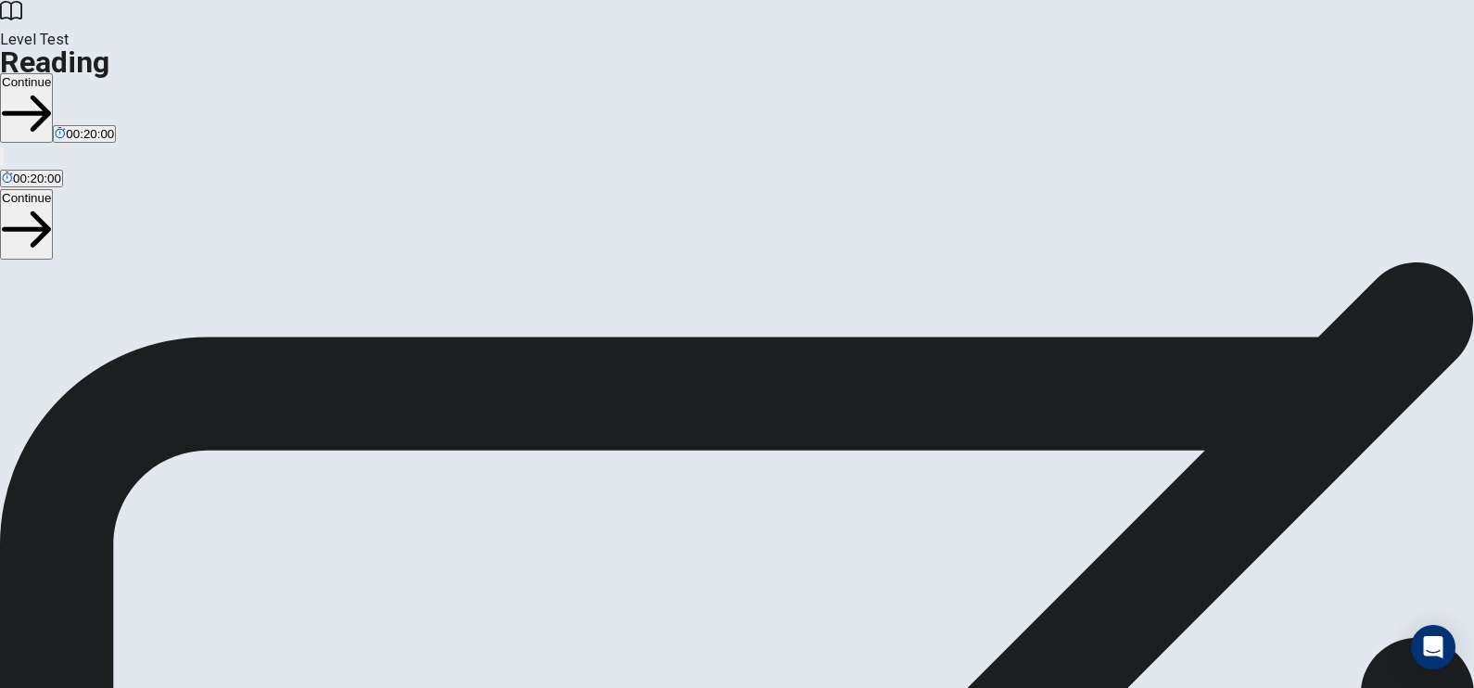
scroll to position [105, 0]
click at [53, 73] on button "Continue" at bounding box center [26, 108] width 53 height 70
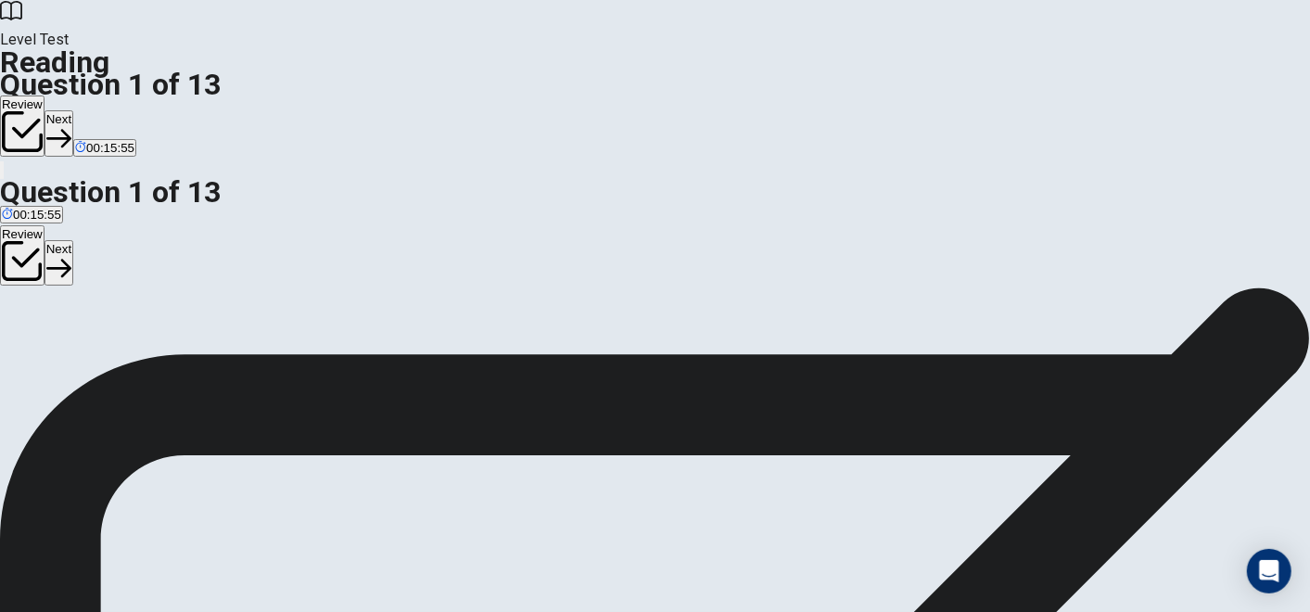
scroll to position [103, 0]
click at [73, 110] on button "Next" at bounding box center [59, 132] width 29 height 45
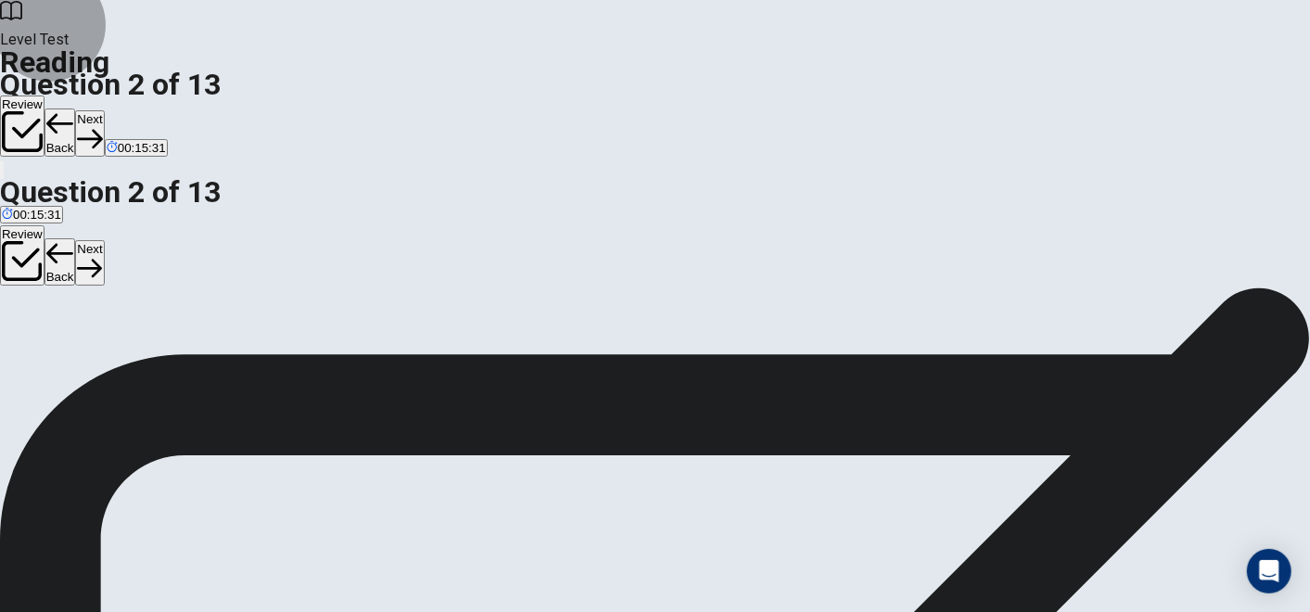
click at [104, 110] on button "Next" at bounding box center [89, 132] width 29 height 45
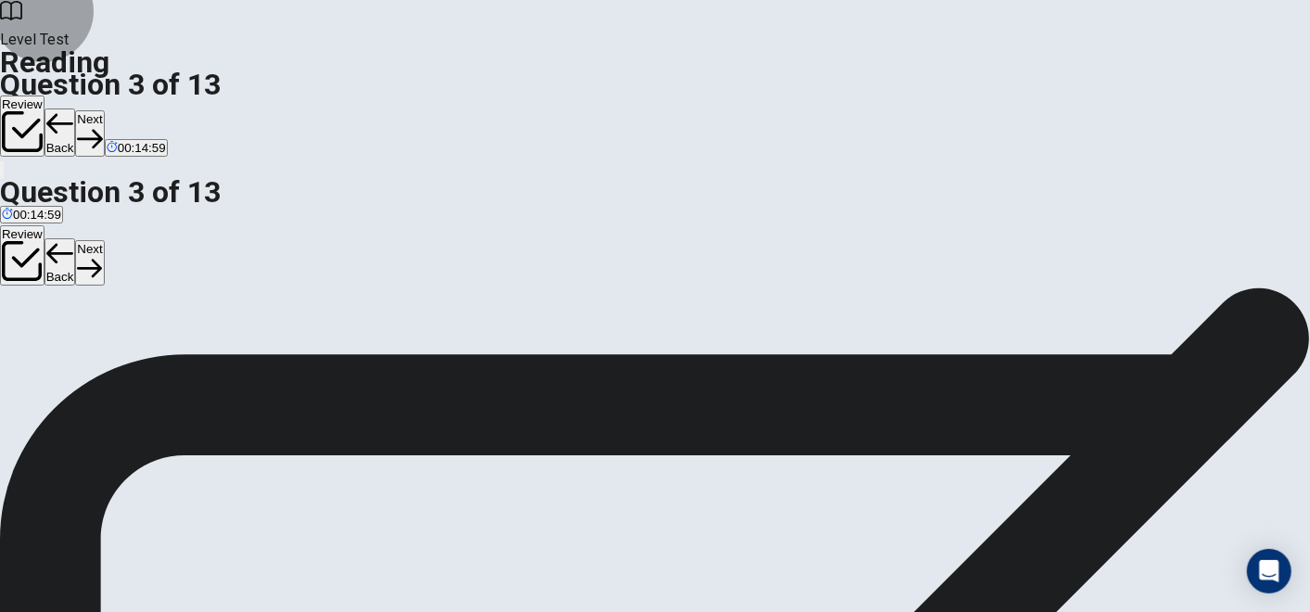
click at [104, 110] on button "Next" at bounding box center [89, 132] width 29 height 45
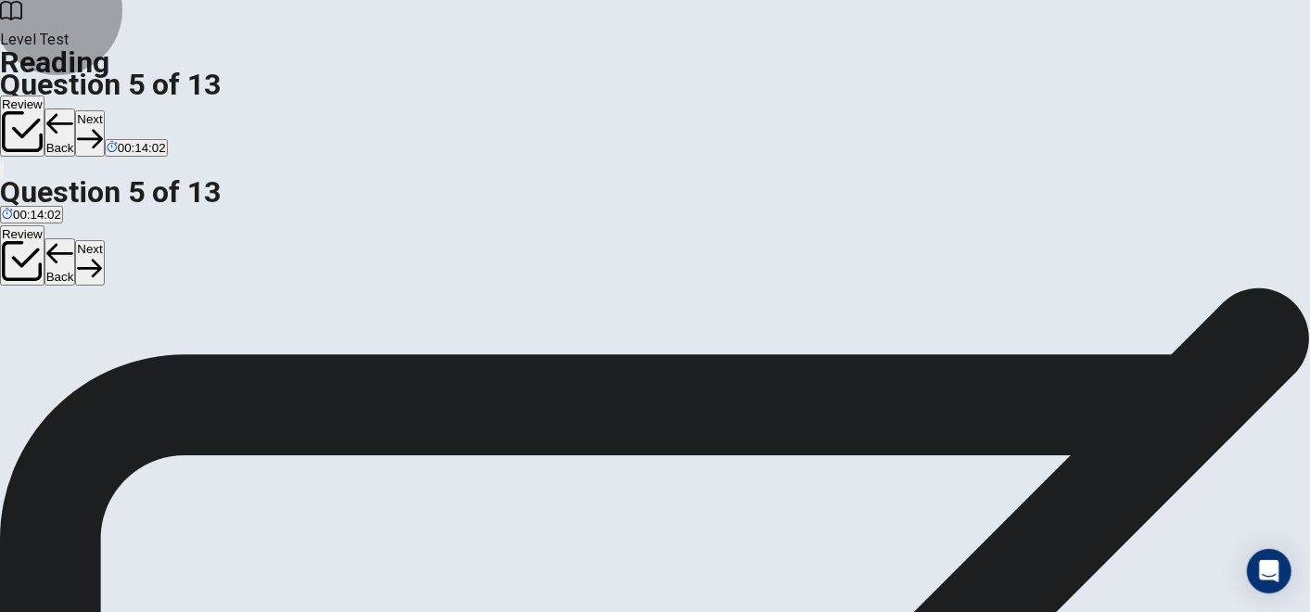
click at [104, 110] on button "Next" at bounding box center [89, 132] width 29 height 45
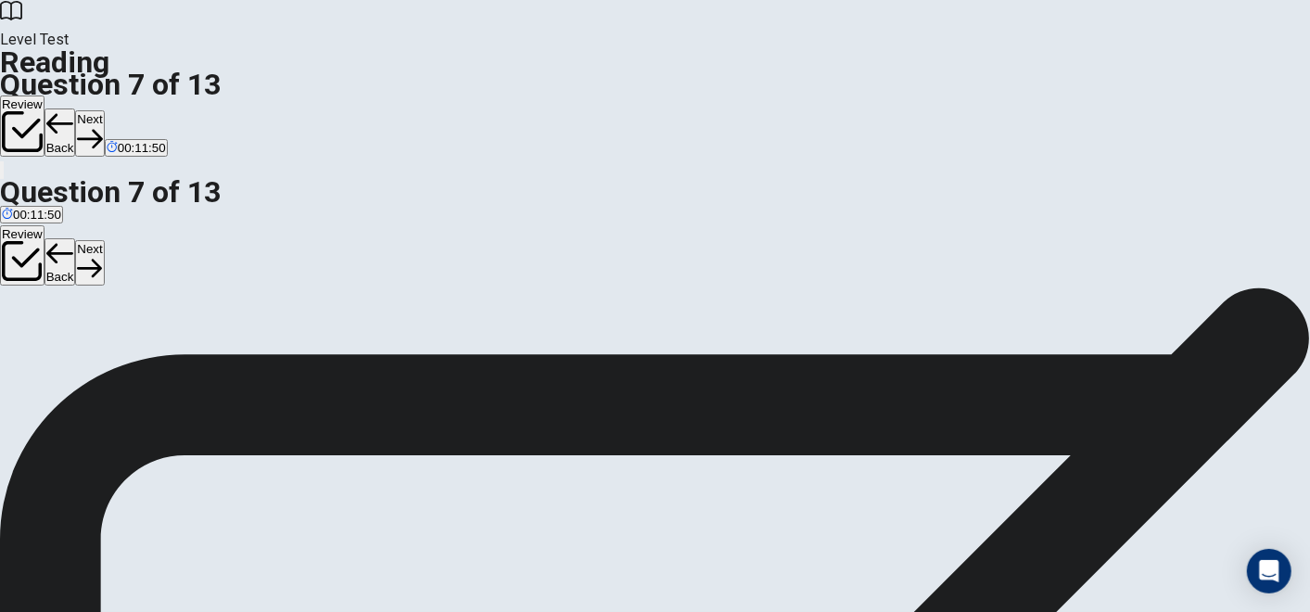
click at [104, 110] on button "Next" at bounding box center [89, 132] width 29 height 45
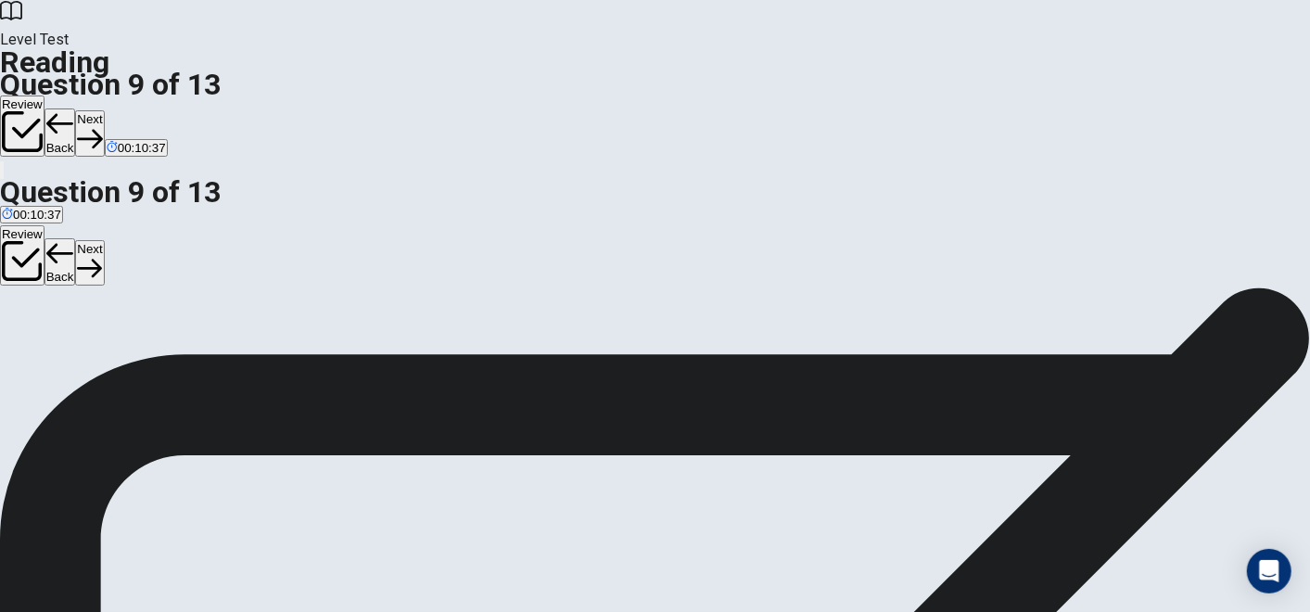
scroll to position [19, 0]
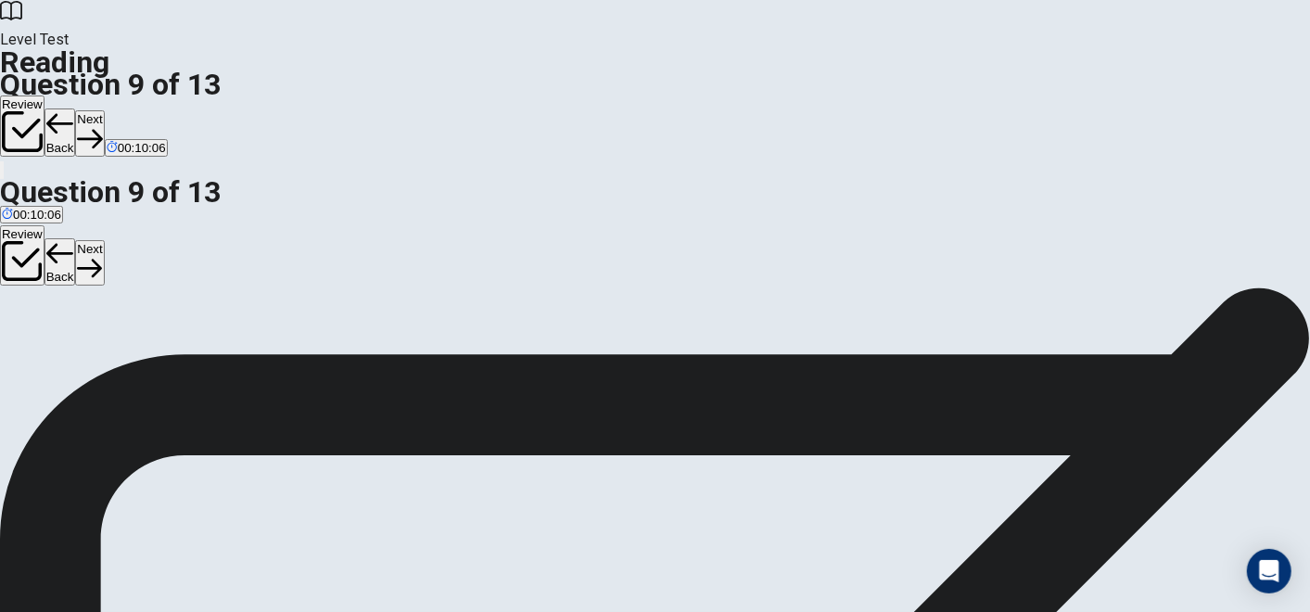
scroll to position [0, 0]
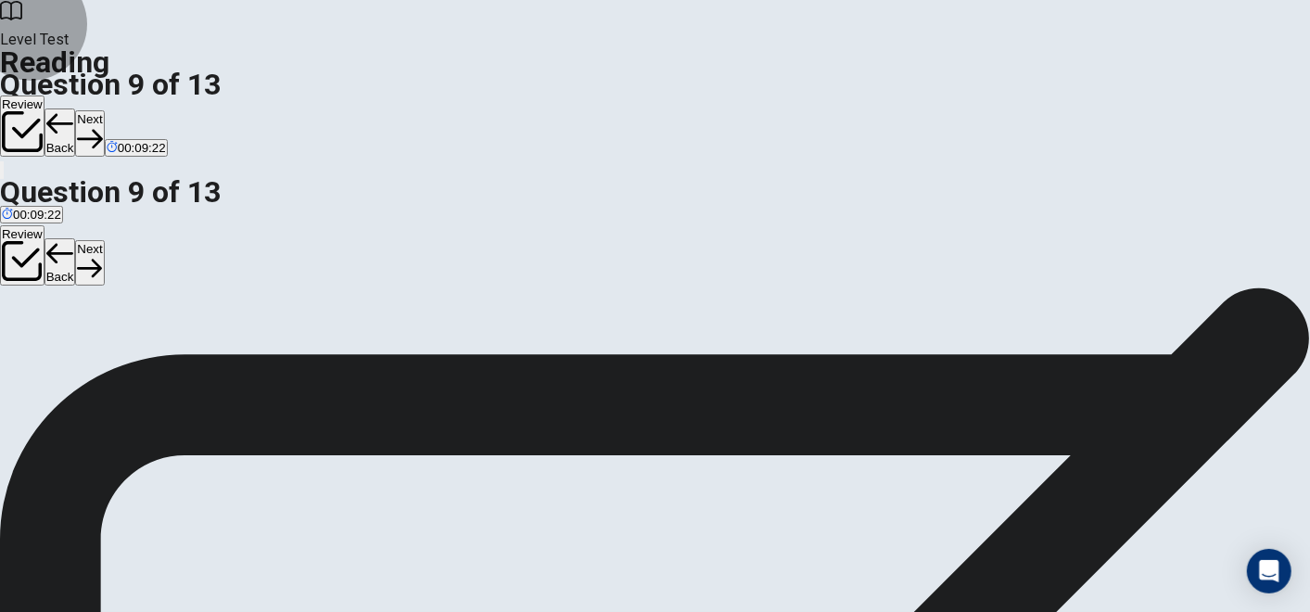
click at [104, 110] on button "Next" at bounding box center [89, 132] width 29 height 45
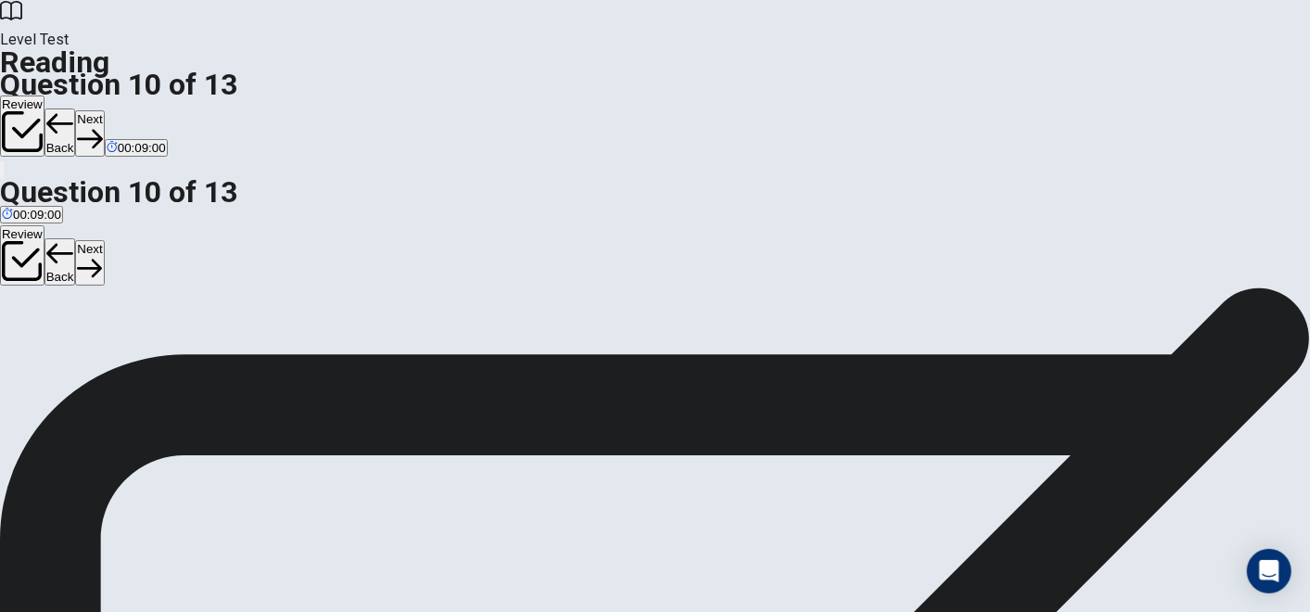
scroll to position [264, 0]
click at [104, 110] on button "Next" at bounding box center [89, 132] width 29 height 45
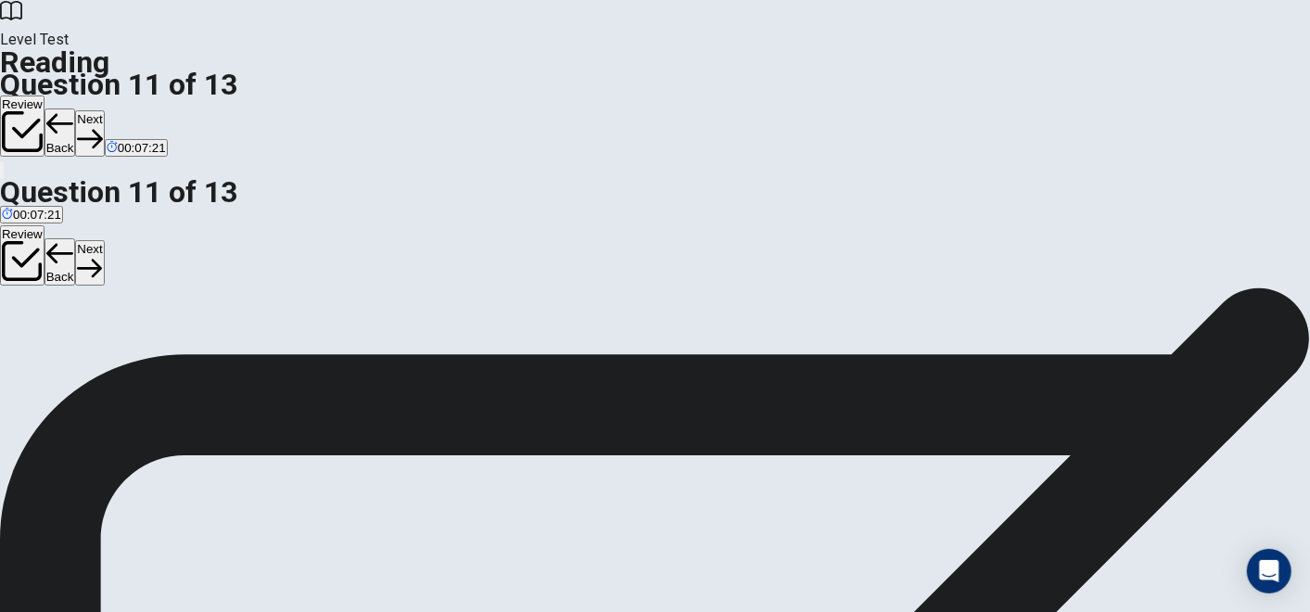
scroll to position [0, 0]
click at [104, 110] on button "Next" at bounding box center [89, 132] width 29 height 45
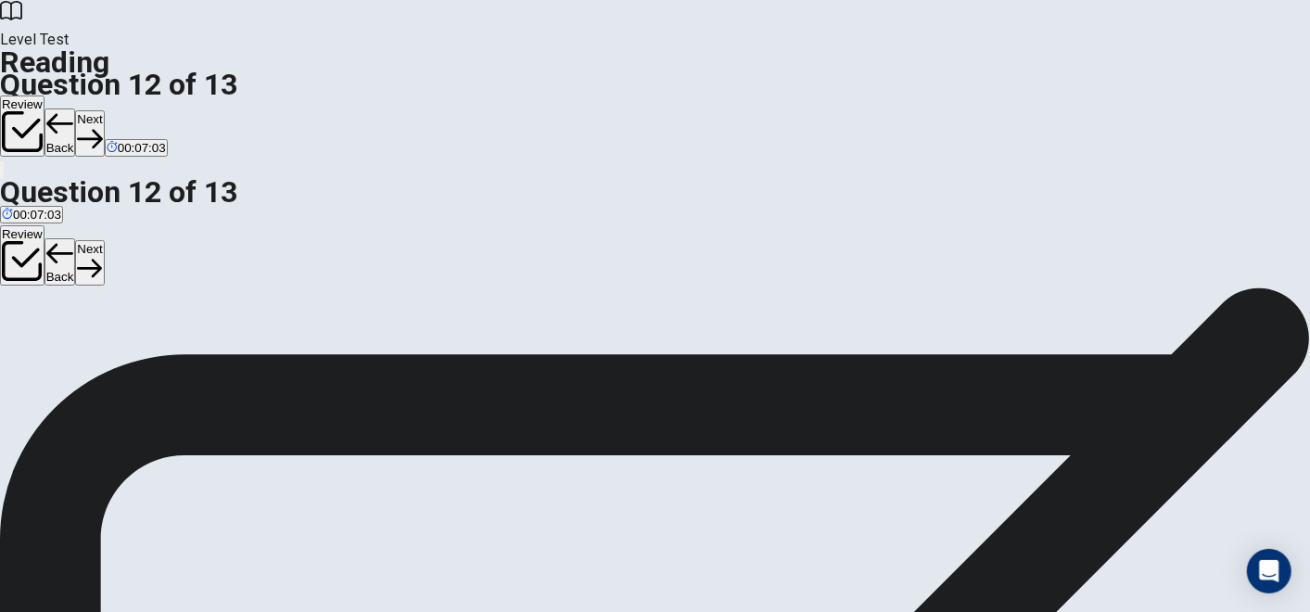
click at [104, 110] on button "Next" at bounding box center [89, 132] width 29 height 45
drag, startPoint x: 261, startPoint y: 389, endPoint x: 617, endPoint y: 368, distance: 355.7
drag, startPoint x: 280, startPoint y: 408, endPoint x: 673, endPoint y: 453, distance: 395.7
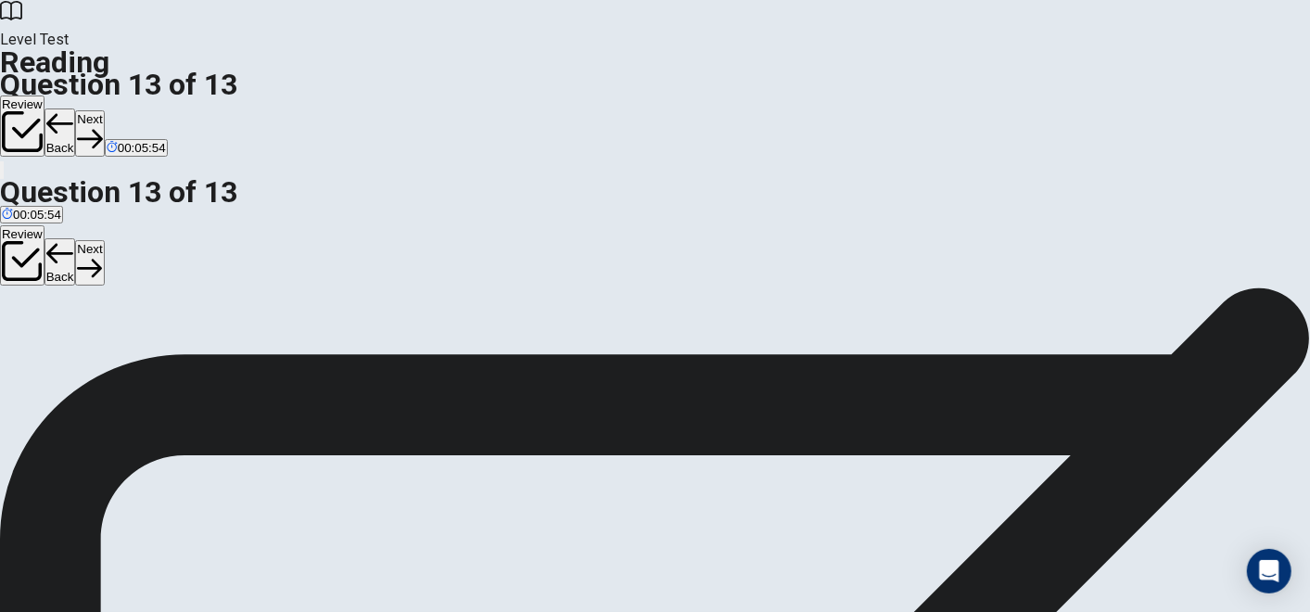
scroll to position [0, 0]
drag, startPoint x: 280, startPoint y: 389, endPoint x: 765, endPoint y: 424, distance: 486.1
click at [104, 110] on button "Next" at bounding box center [89, 132] width 29 height 45
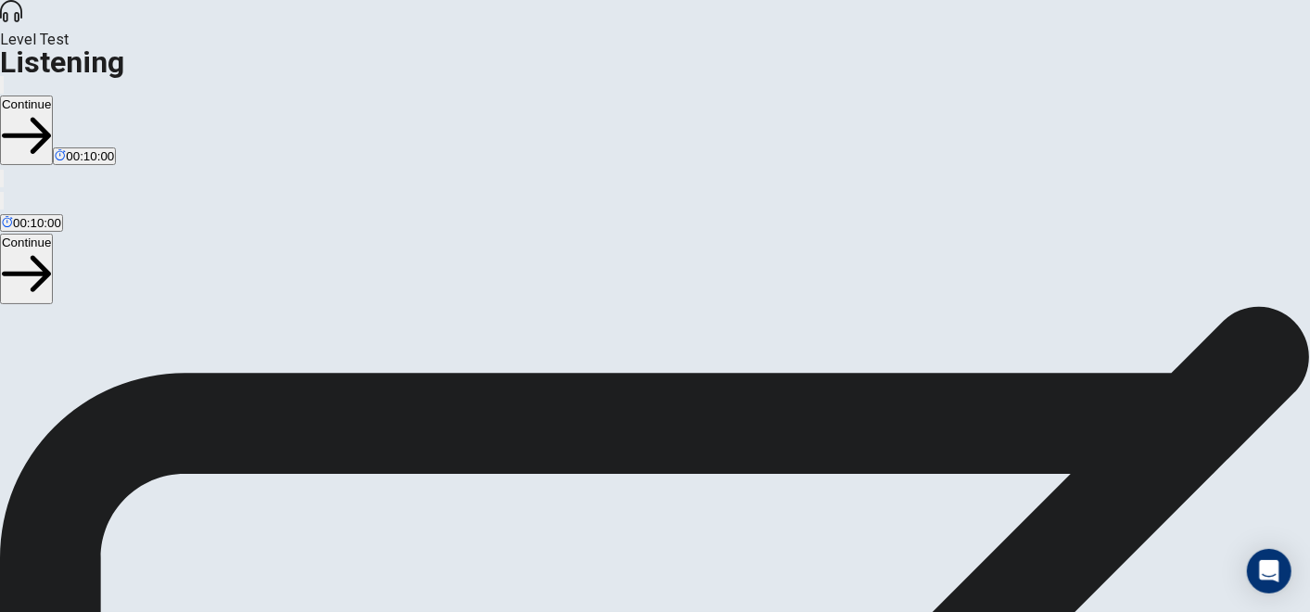
scroll to position [206, 0]
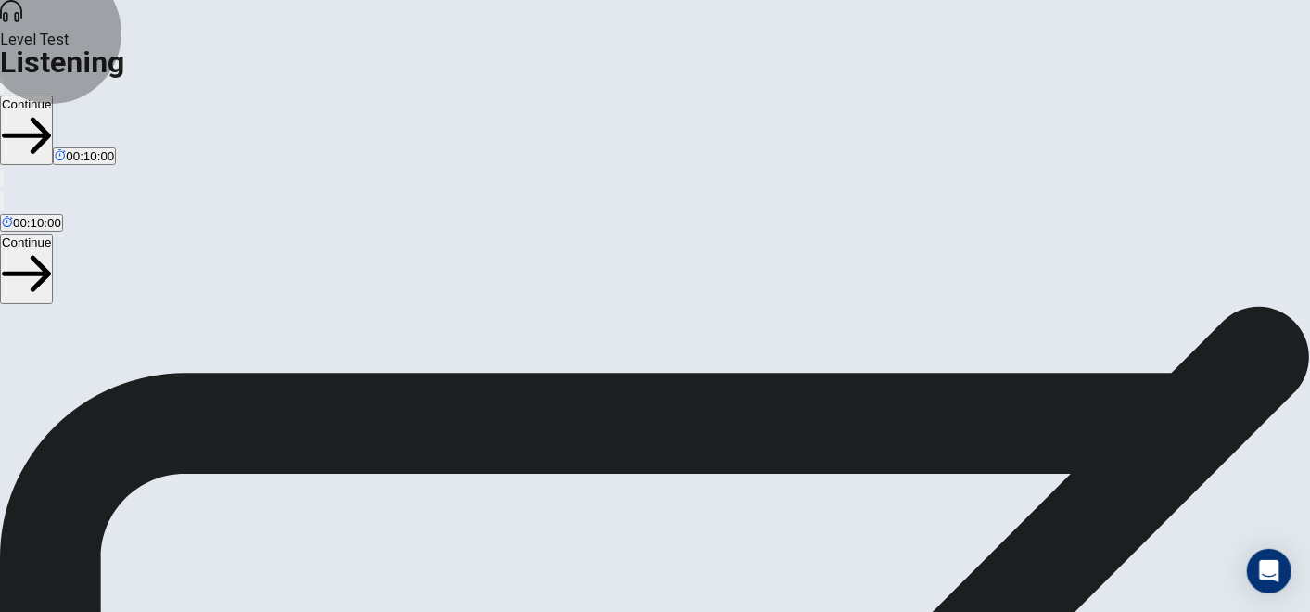
click at [53, 95] on button "Continue" at bounding box center [26, 130] width 53 height 70
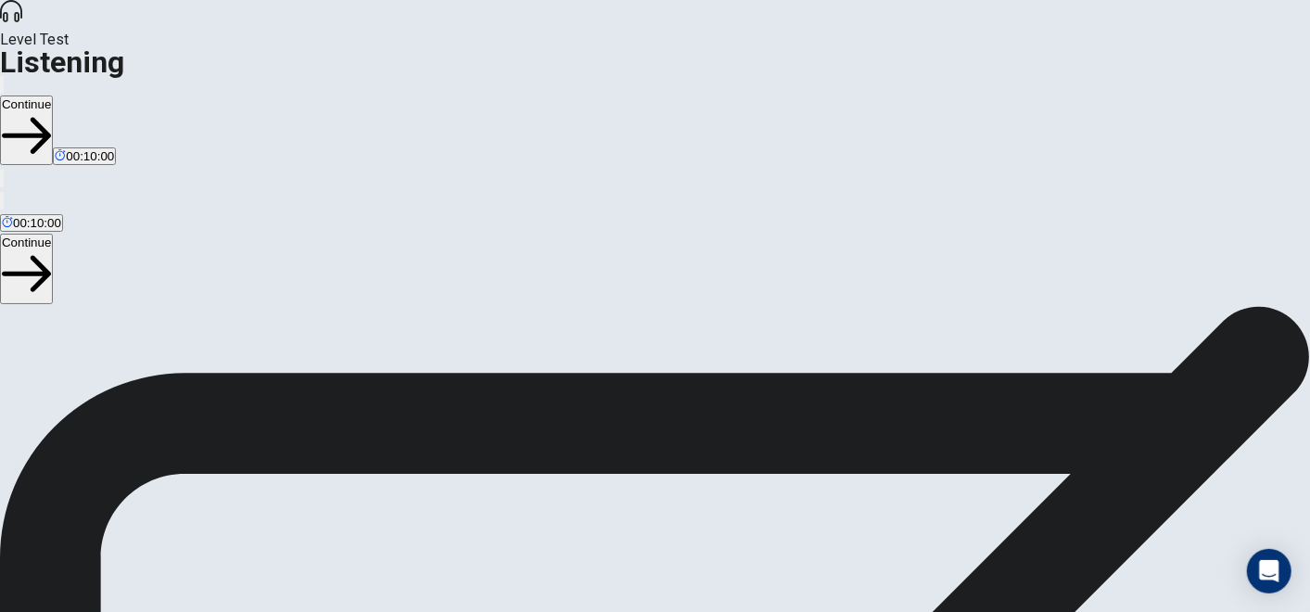
scroll to position [81, 0]
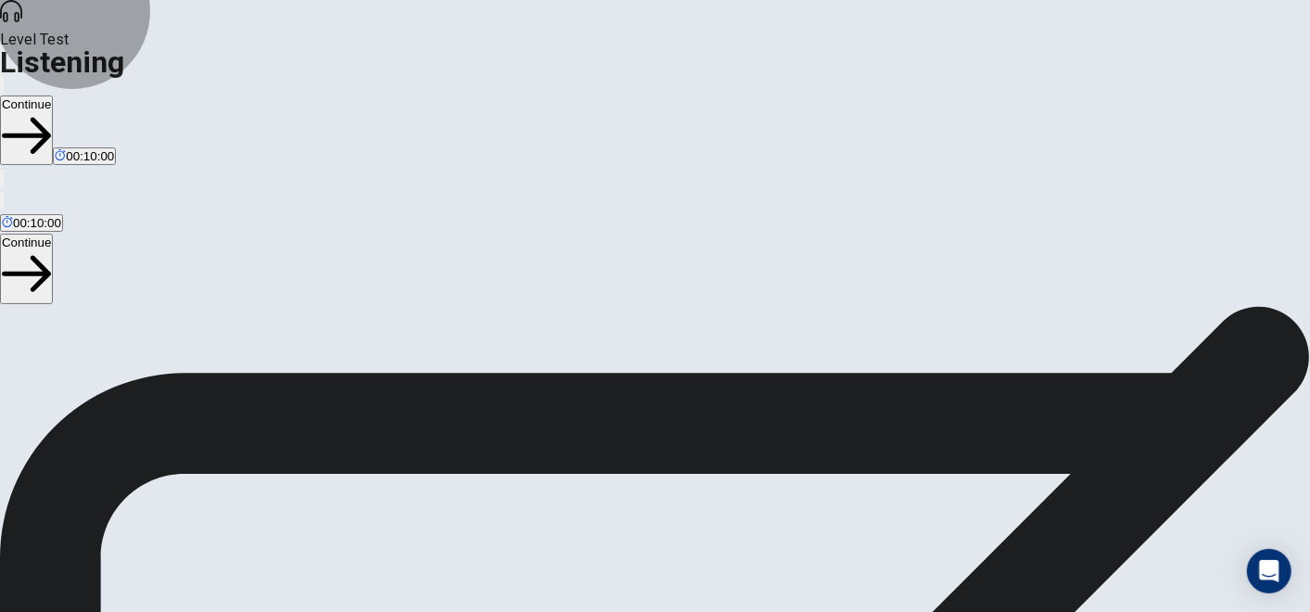
click at [53, 95] on button "Continue" at bounding box center [26, 130] width 53 height 70
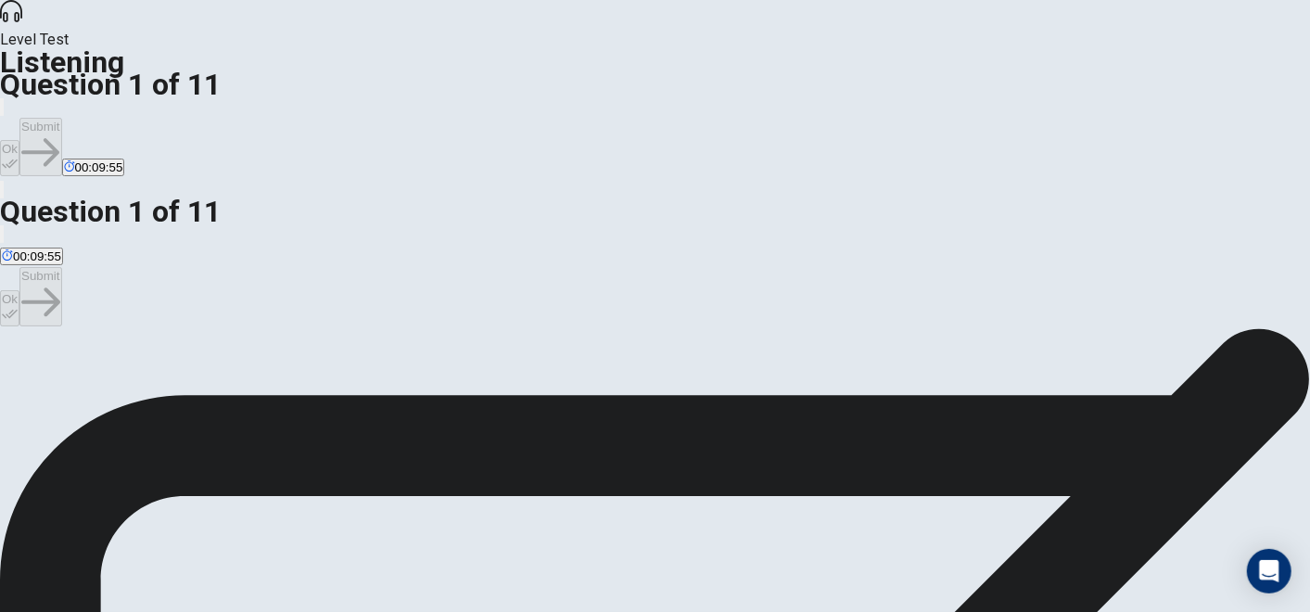
scroll to position [0, 0]
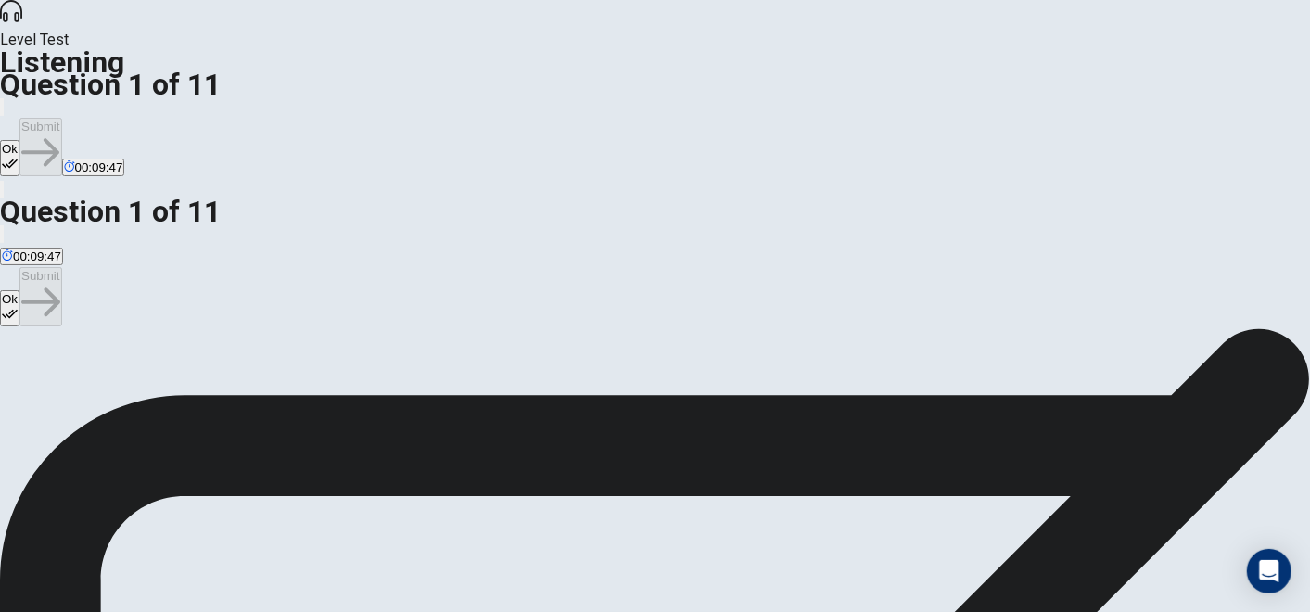
click at [19, 140] on button "Ok" at bounding box center [9, 158] width 19 height 36
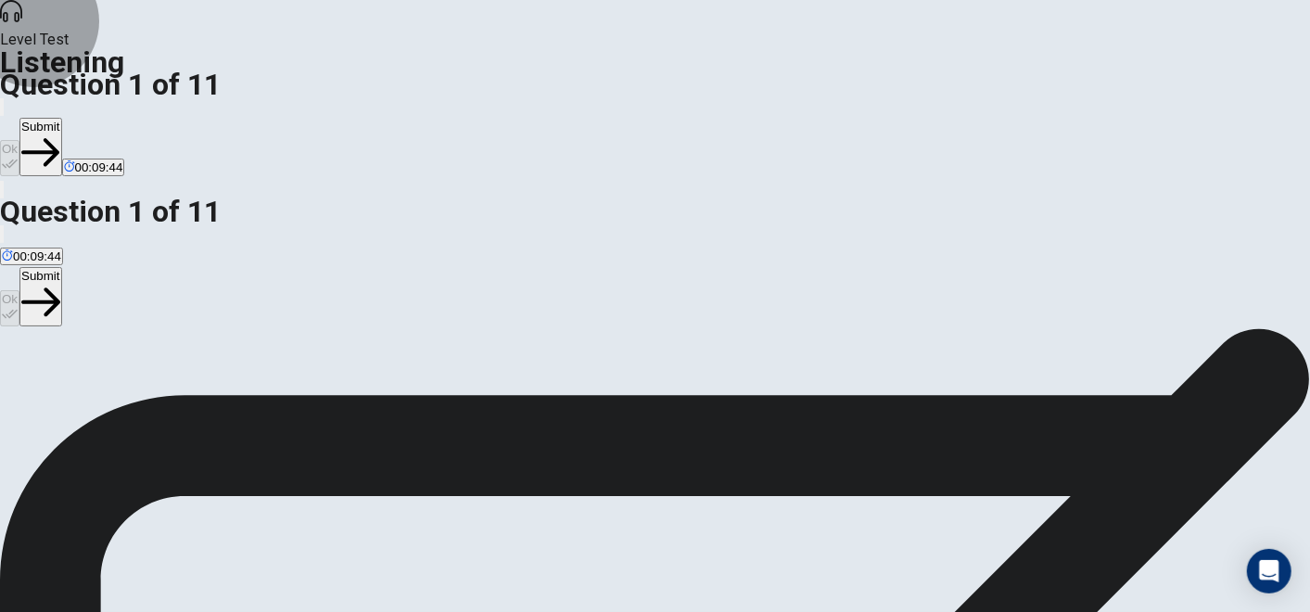
click at [61, 118] on button "Submit" at bounding box center [40, 147] width 42 height 58
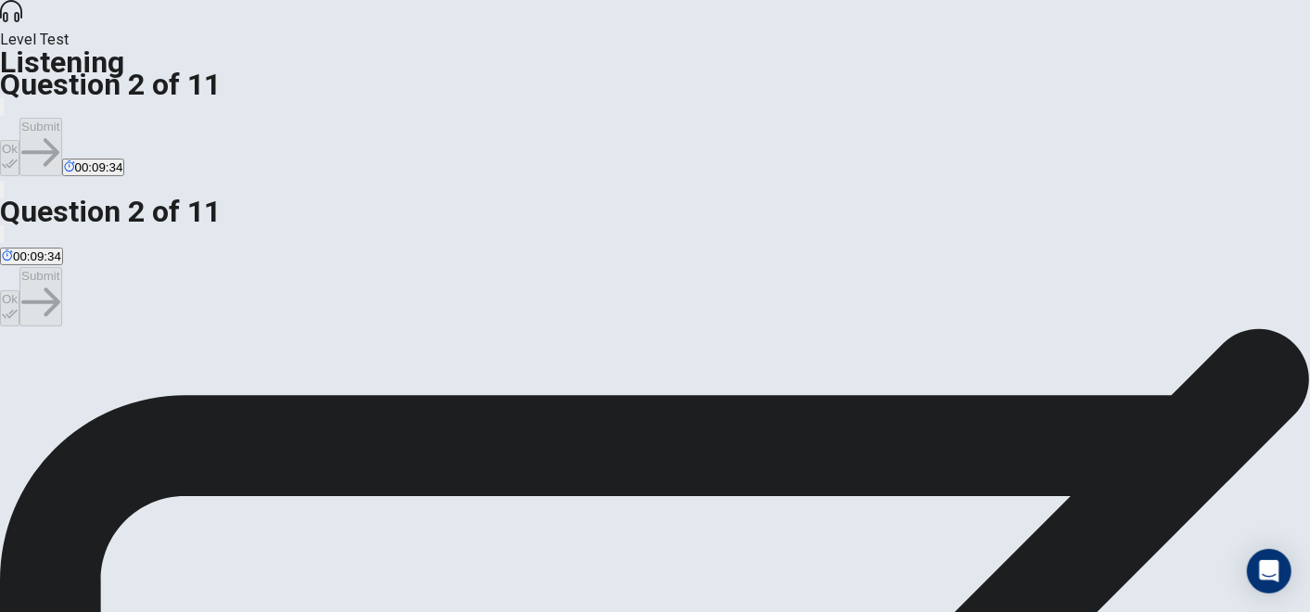
click at [19, 140] on button "Ok" at bounding box center [9, 158] width 19 height 36
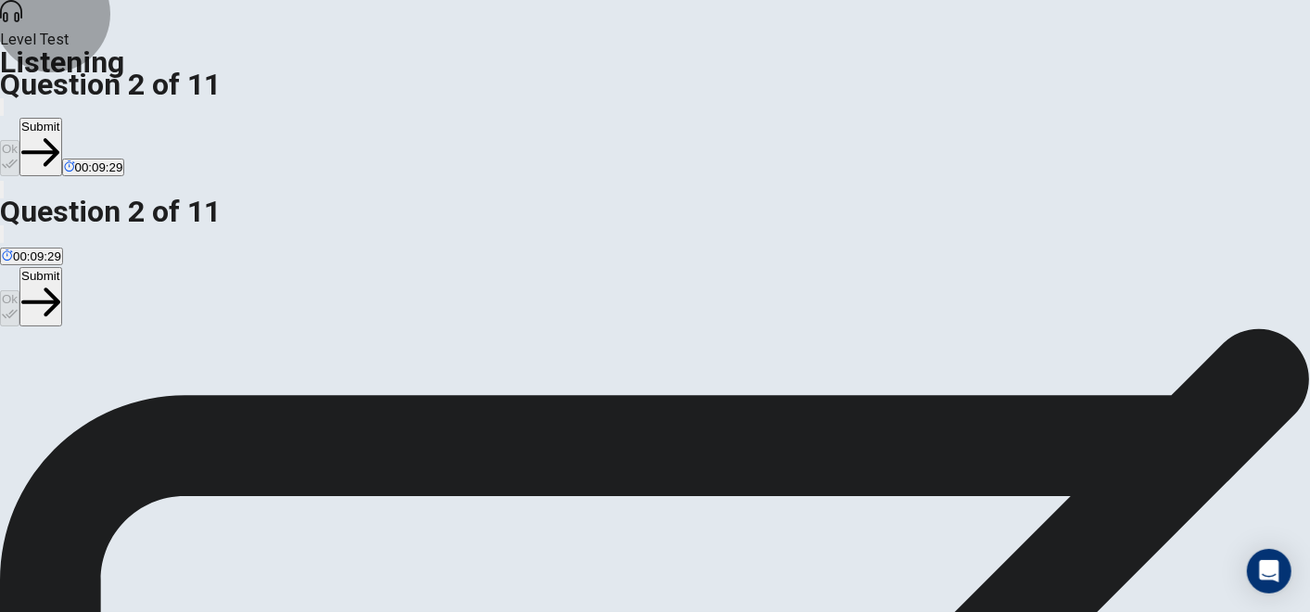
click at [61, 118] on button "Submit" at bounding box center [40, 147] width 42 height 58
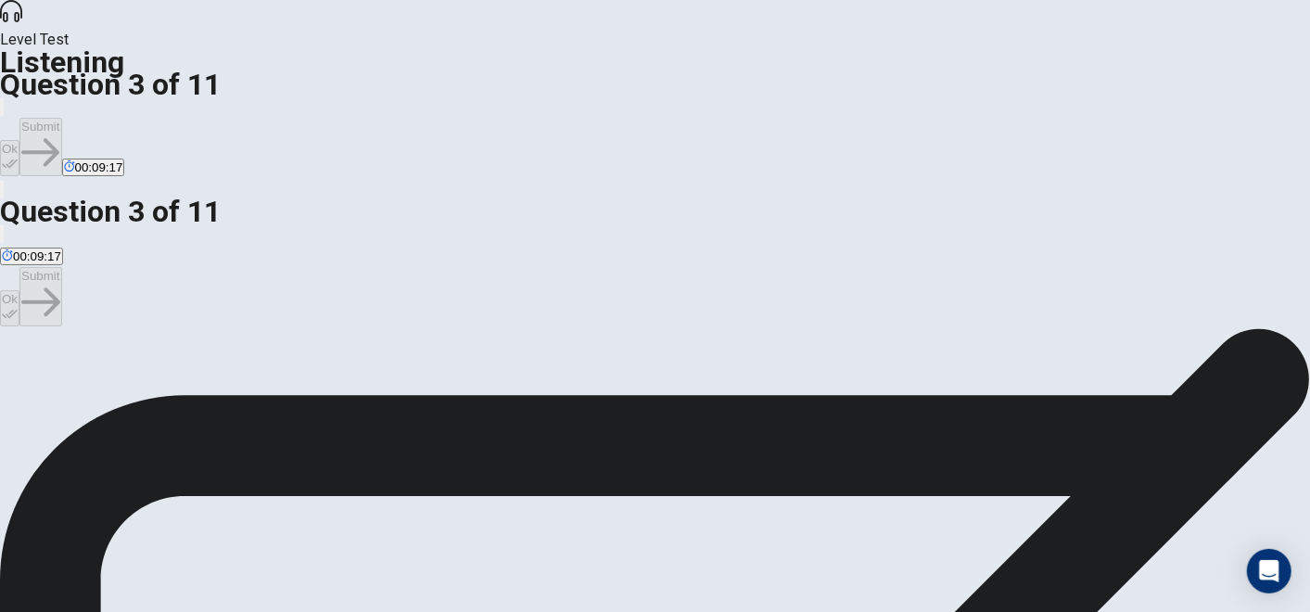
click at [18, 156] on icon "button" at bounding box center [10, 164] width 16 height 16
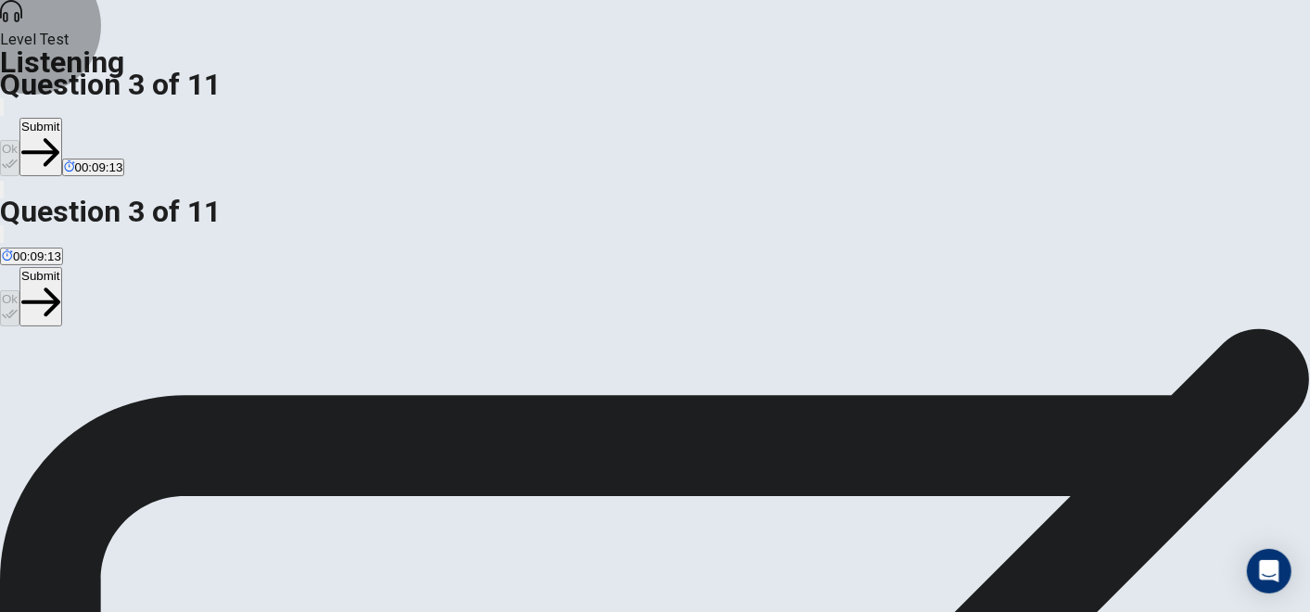
click at [61, 118] on button "Submit" at bounding box center [40, 147] width 42 height 58
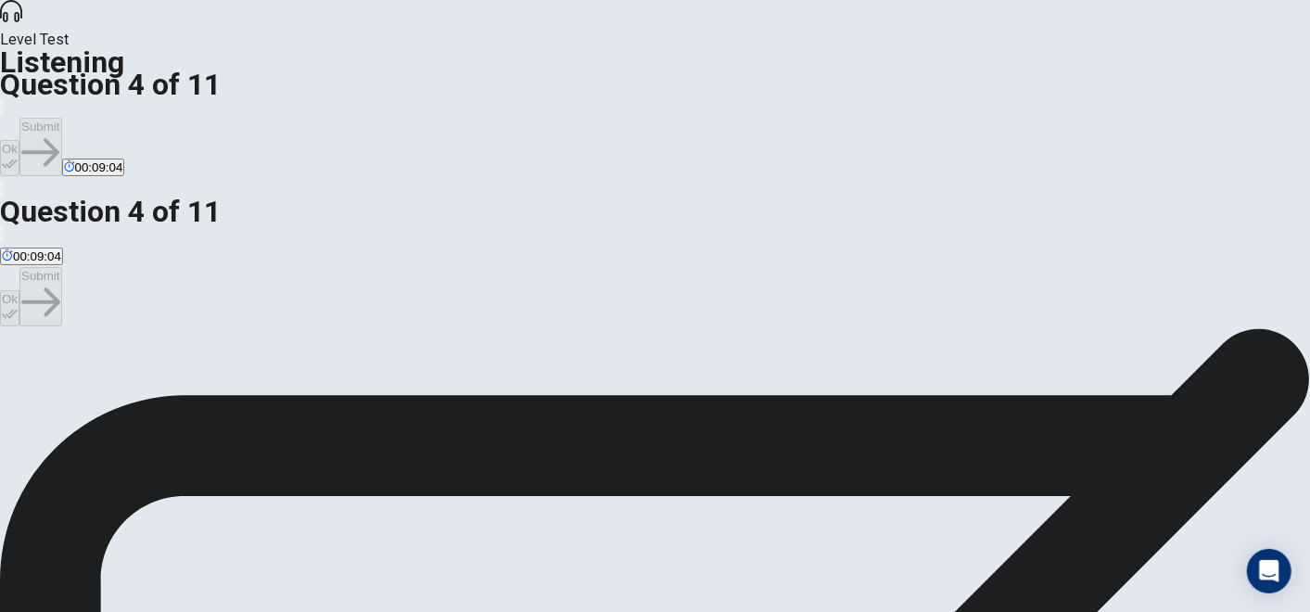
click at [19, 140] on button "Ok" at bounding box center [9, 158] width 19 height 36
click at [61, 118] on button "Submit" at bounding box center [40, 147] width 42 height 58
click at [19, 140] on button "Ok" at bounding box center [9, 158] width 19 height 36
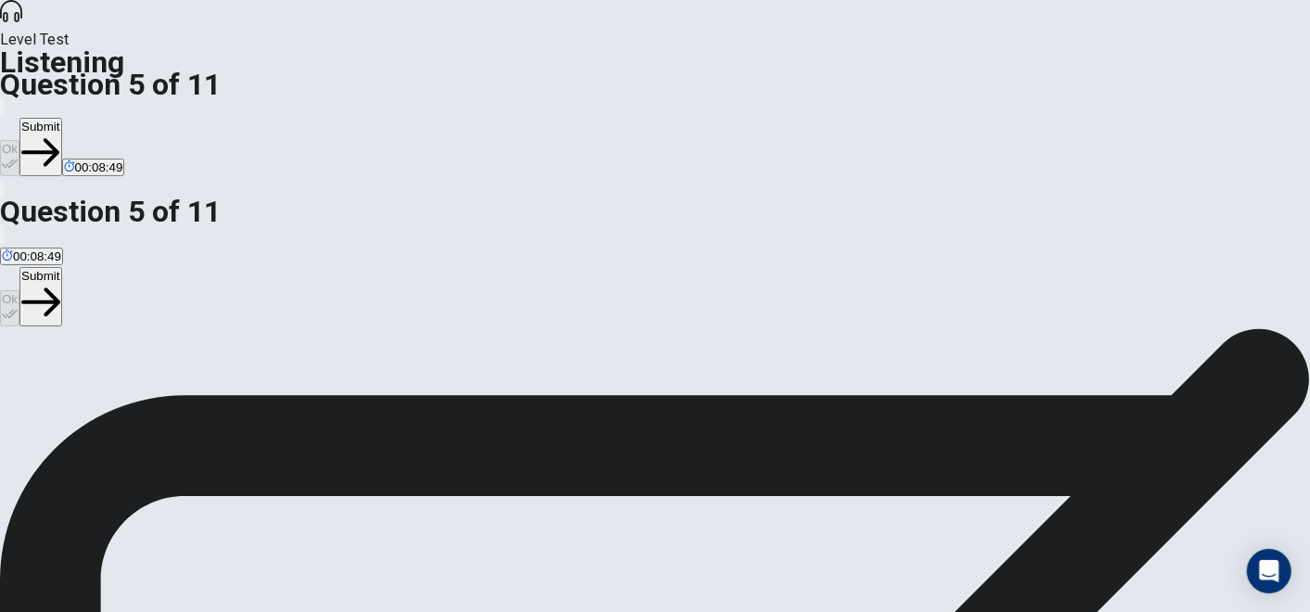
click at [61, 118] on button "Submit" at bounding box center [40, 147] width 42 height 58
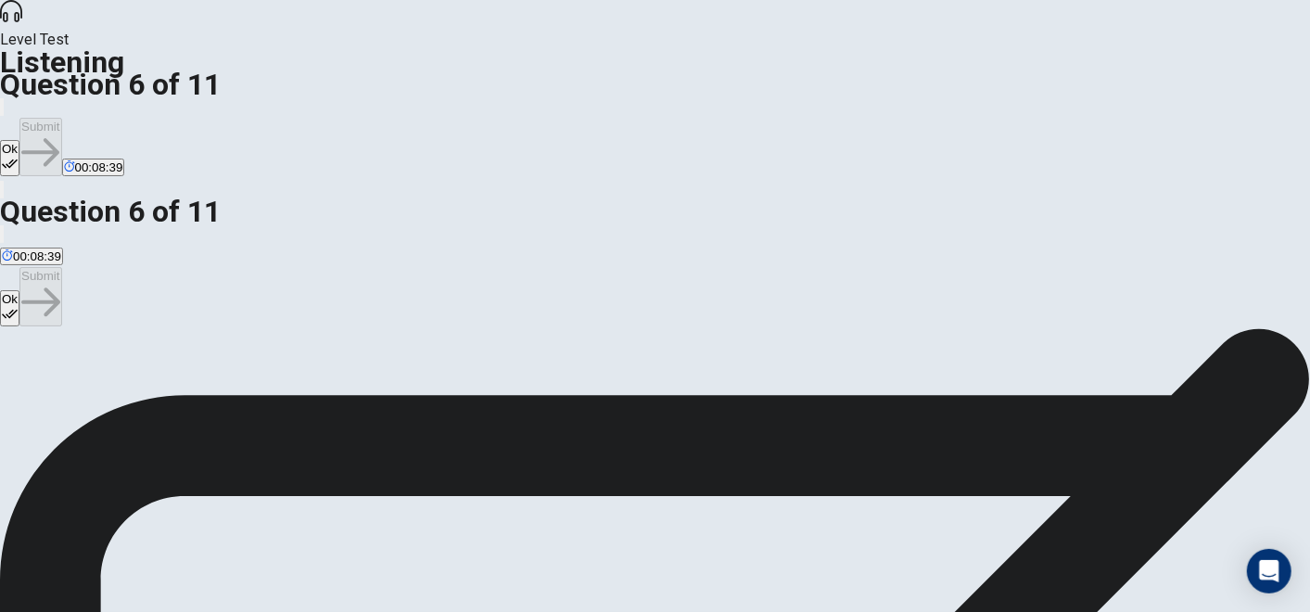
click at [19, 140] on button "Ok" at bounding box center [9, 158] width 19 height 36
click at [61, 118] on button "Submit" at bounding box center [40, 147] width 42 height 58
drag, startPoint x: 625, startPoint y: 428, endPoint x: 670, endPoint y: 410, distance: 49.1
click at [19, 140] on button "Ok" at bounding box center [9, 158] width 19 height 36
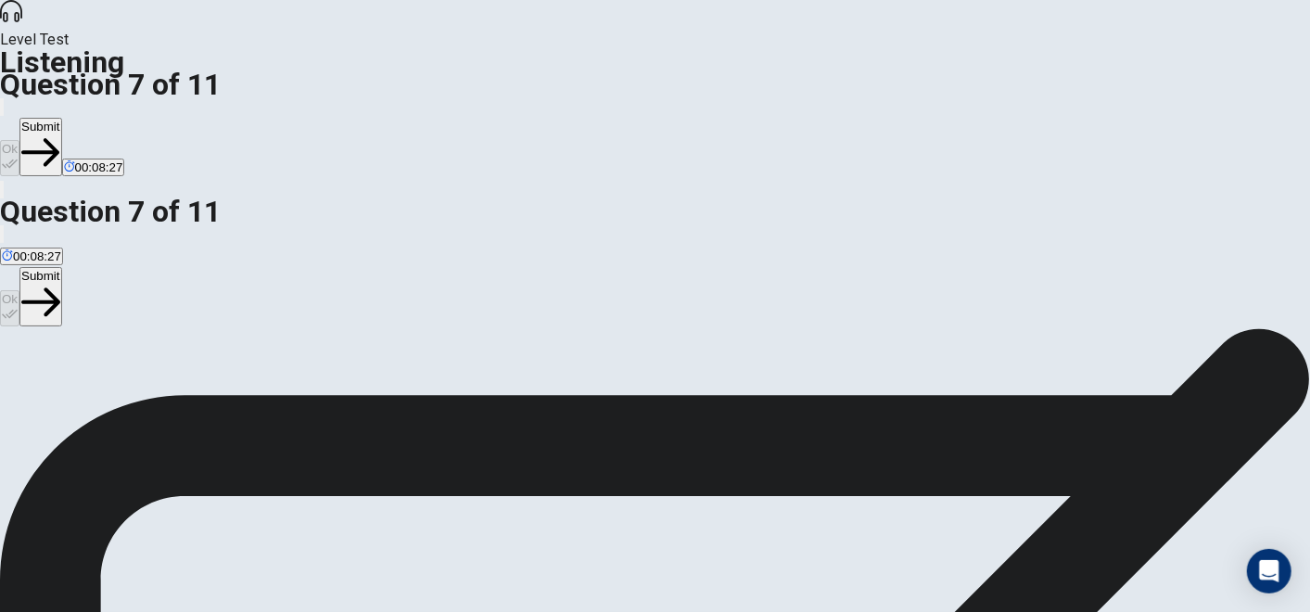
click at [61, 118] on button "Submit" at bounding box center [40, 147] width 42 height 58
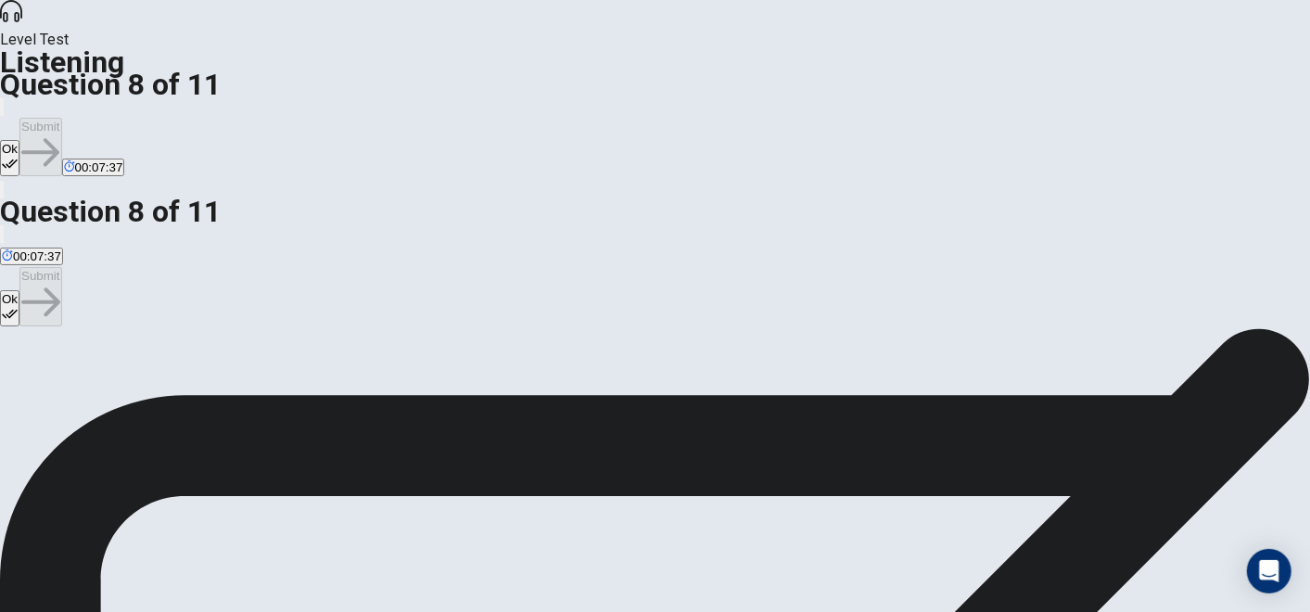
click at [19, 140] on button "Ok" at bounding box center [9, 158] width 19 height 36
click at [61, 118] on button "Submit" at bounding box center [40, 147] width 42 height 58
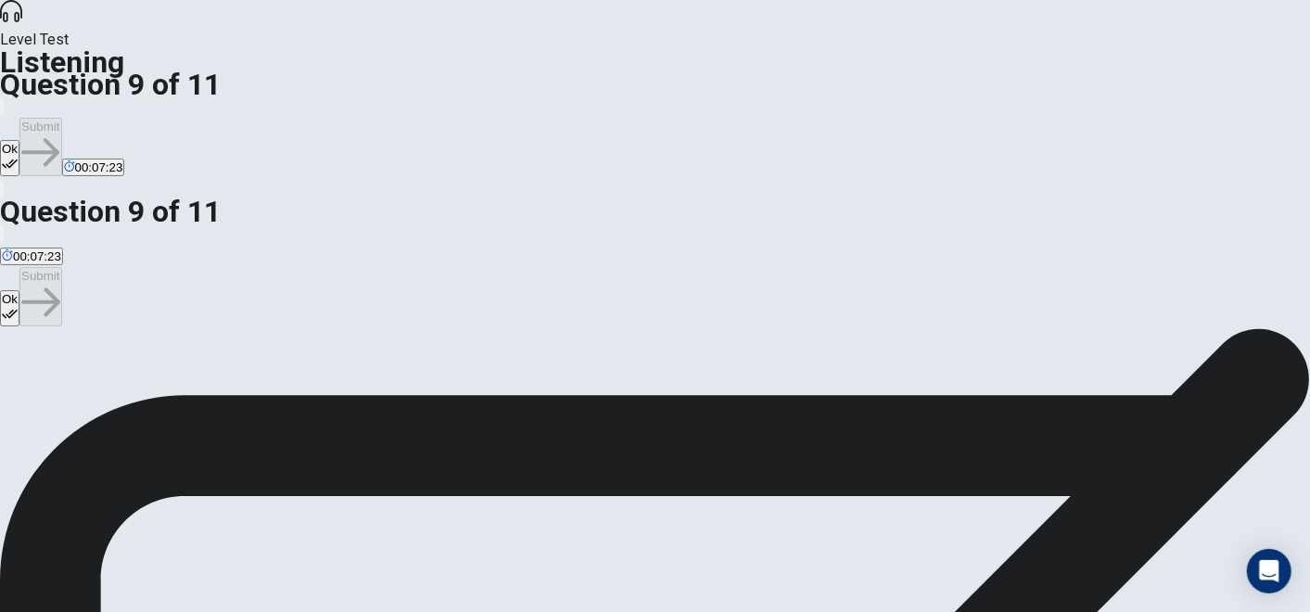
click at [18, 156] on icon "button" at bounding box center [10, 164] width 16 height 16
click at [61, 118] on button "Submit" at bounding box center [40, 147] width 42 height 58
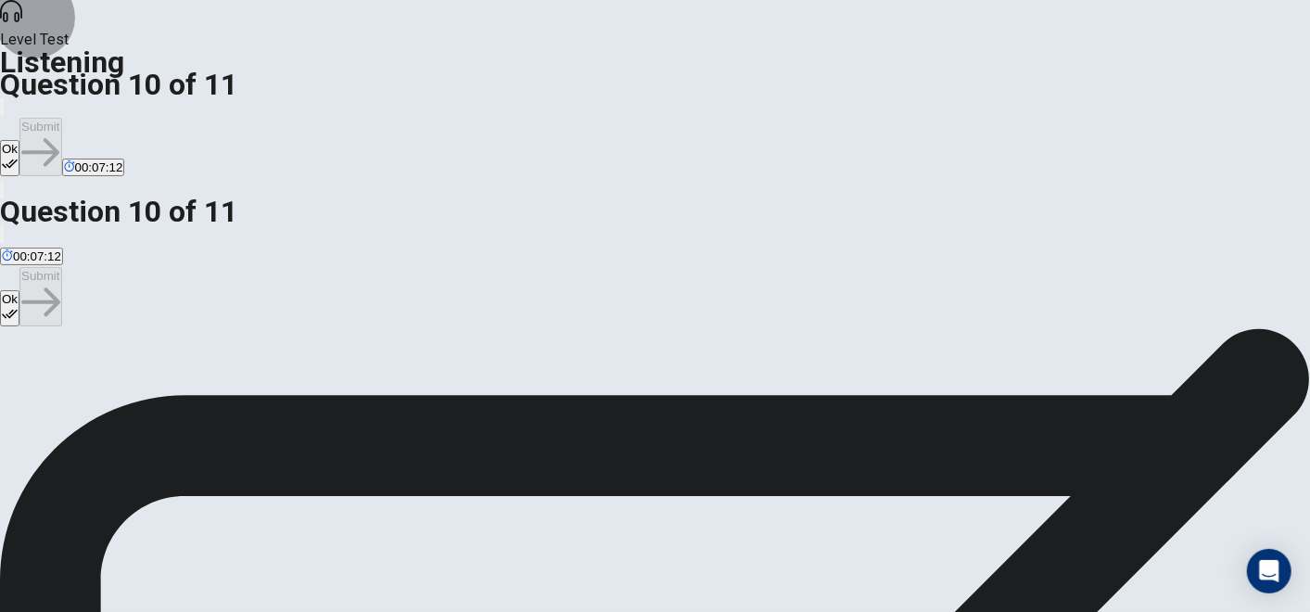
click at [19, 140] on button "Ok" at bounding box center [9, 158] width 19 height 36
click at [61, 118] on button "Submit" at bounding box center [40, 147] width 42 height 58
click at [19, 140] on button "Ok" at bounding box center [9, 158] width 19 height 36
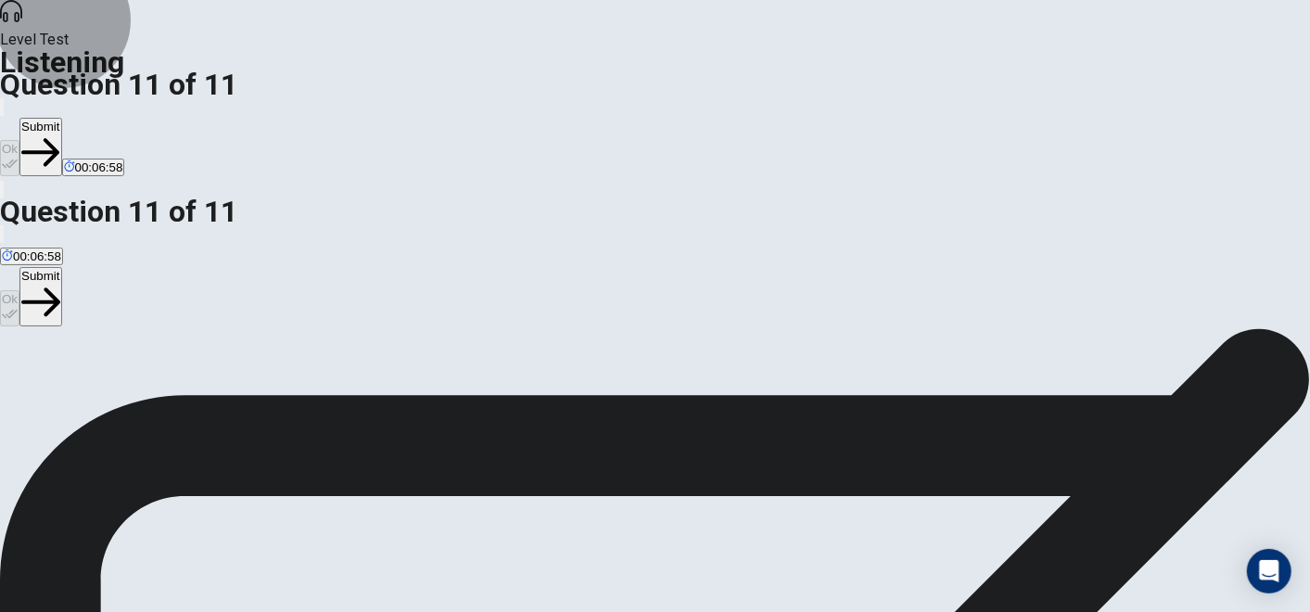
click at [61, 118] on button "Submit" at bounding box center [40, 147] width 42 height 58
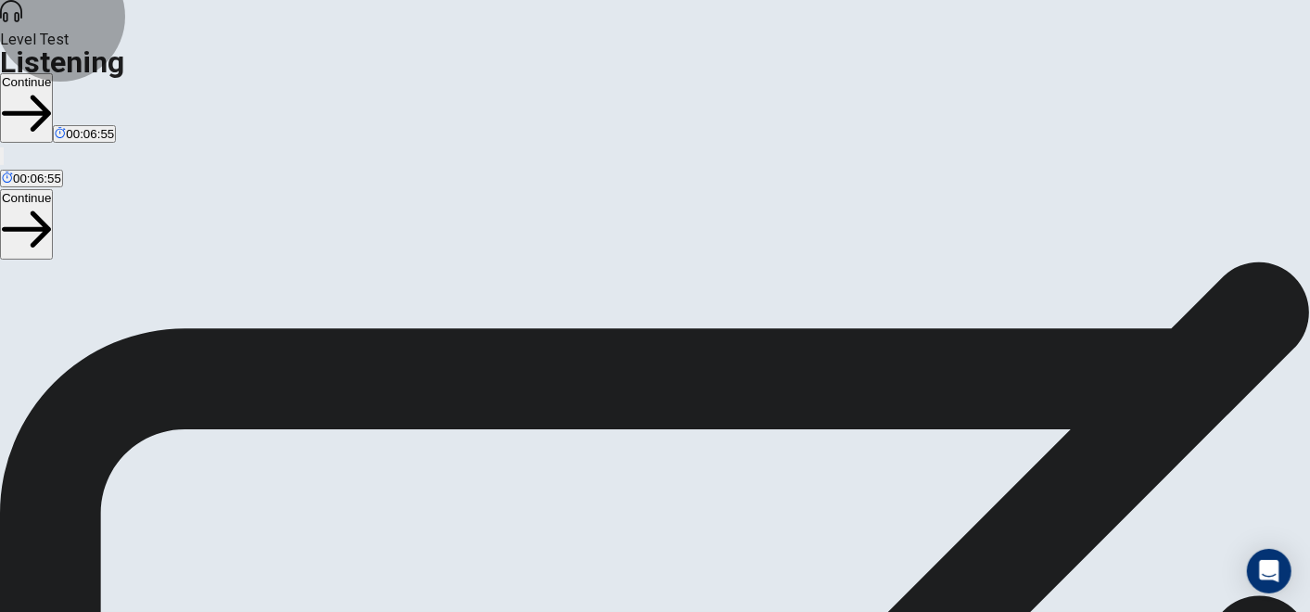
click at [53, 73] on button "Continue" at bounding box center [26, 108] width 53 height 70
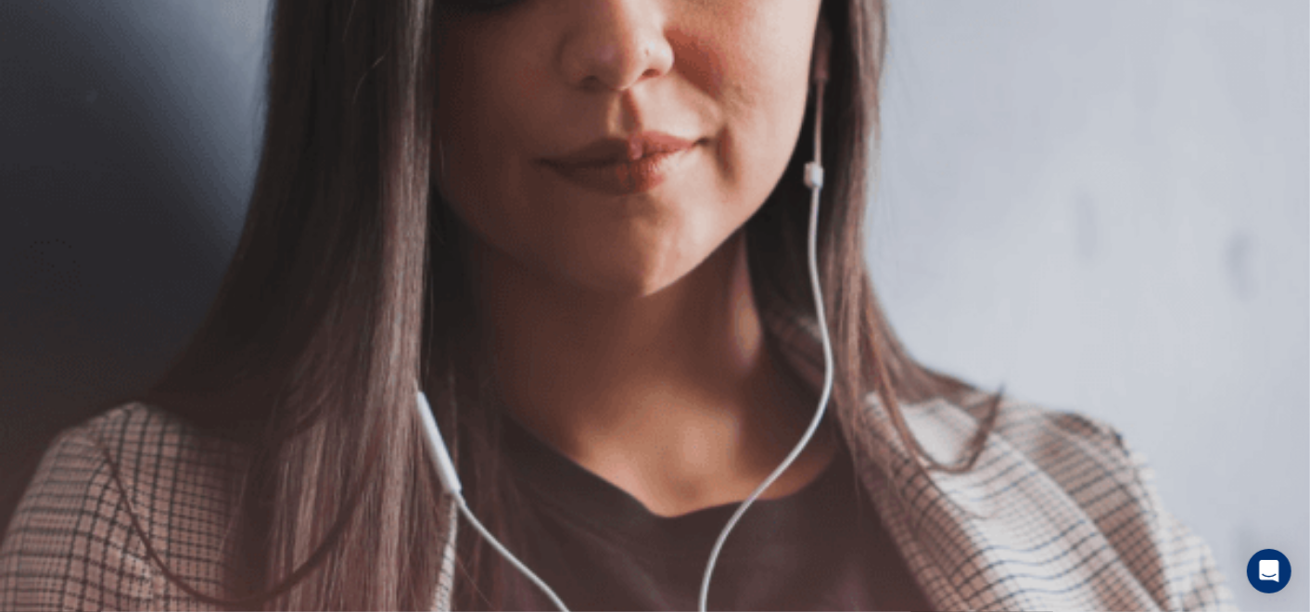
scroll to position [206, 0]
click at [53, 95] on button "Continue" at bounding box center [26, 130] width 53 height 70
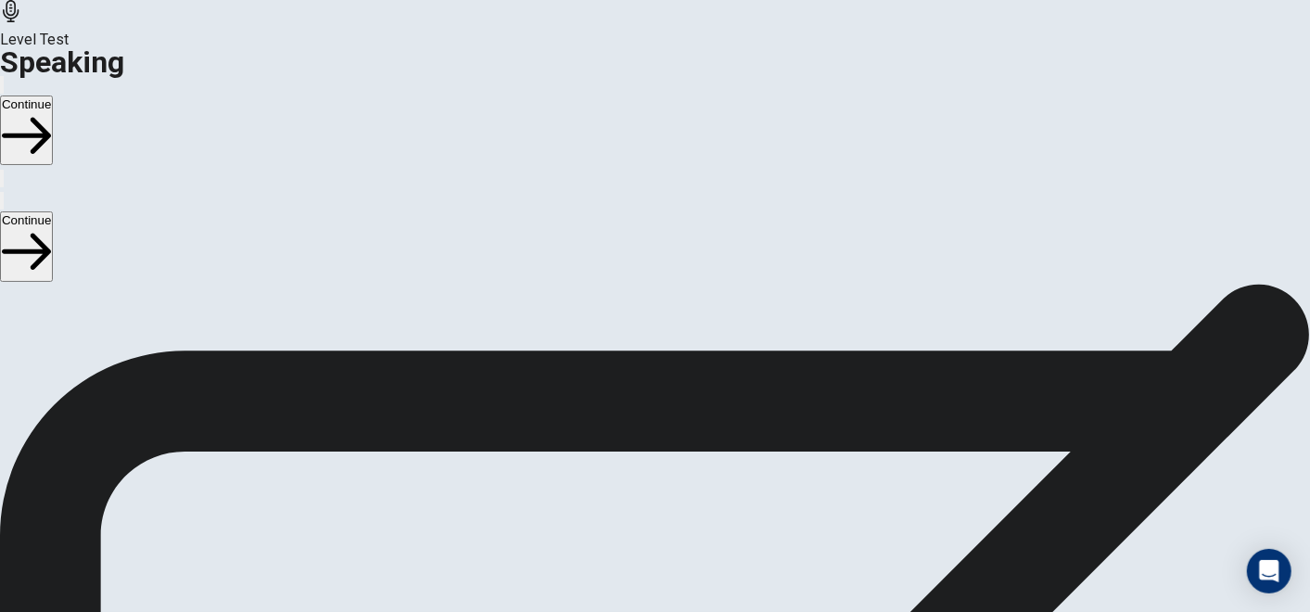
click at [53, 95] on button "Continue" at bounding box center [26, 130] width 53 height 70
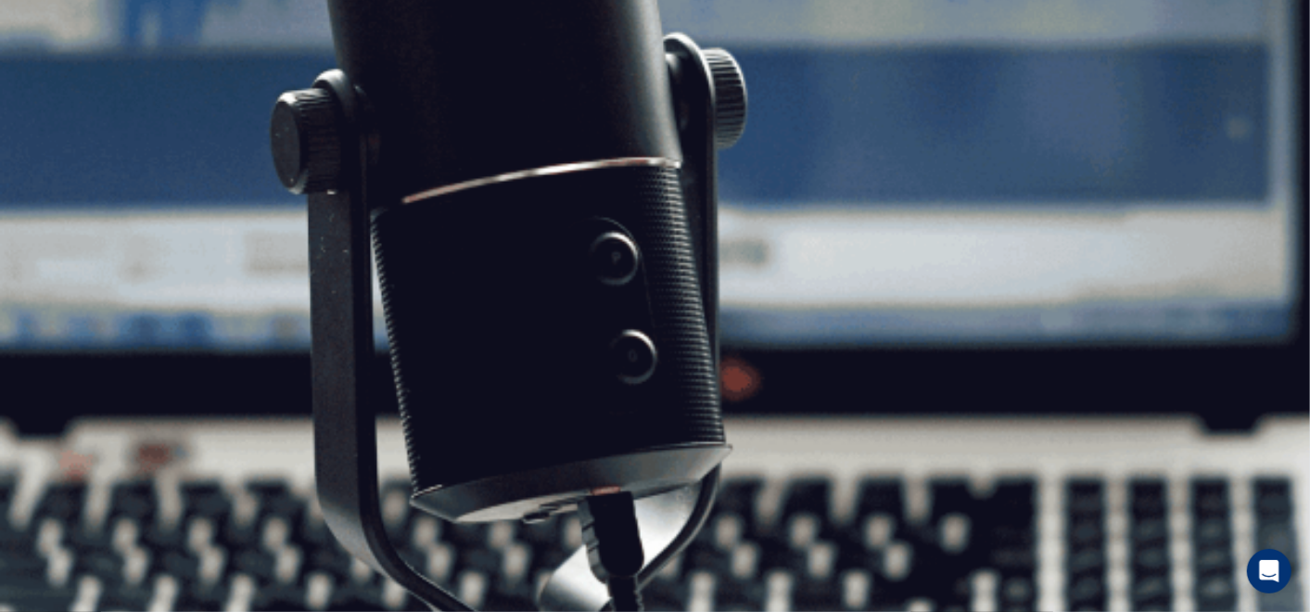
click at [53, 95] on button "Continue" at bounding box center [26, 130] width 53 height 70
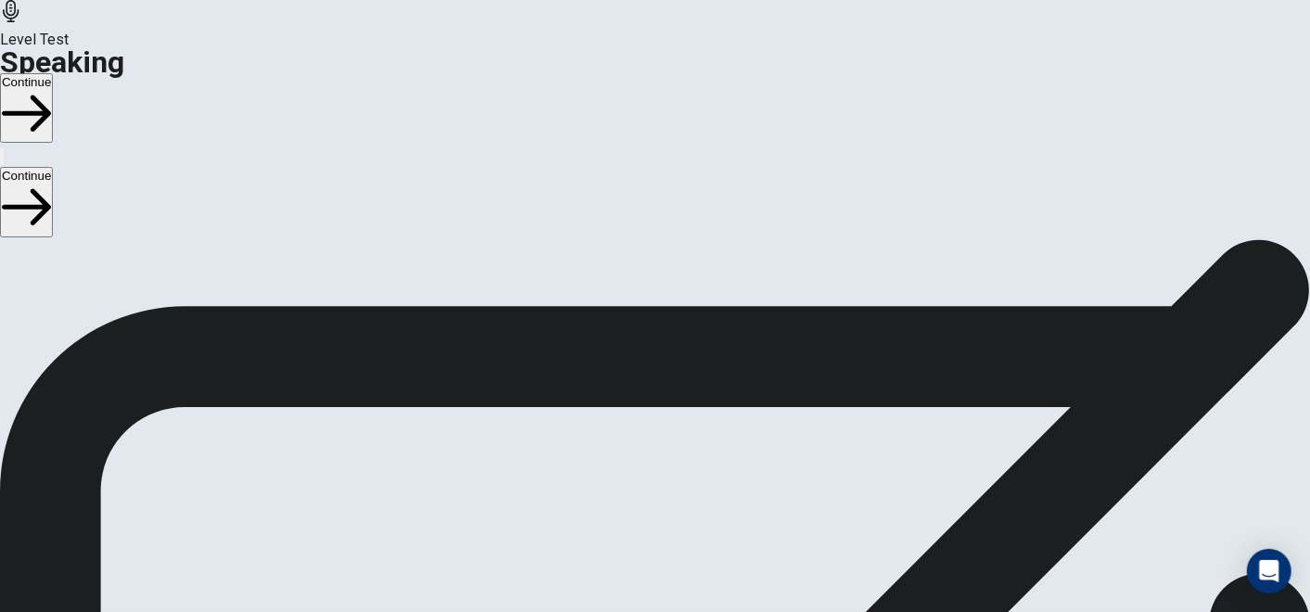
scroll to position [62, 0]
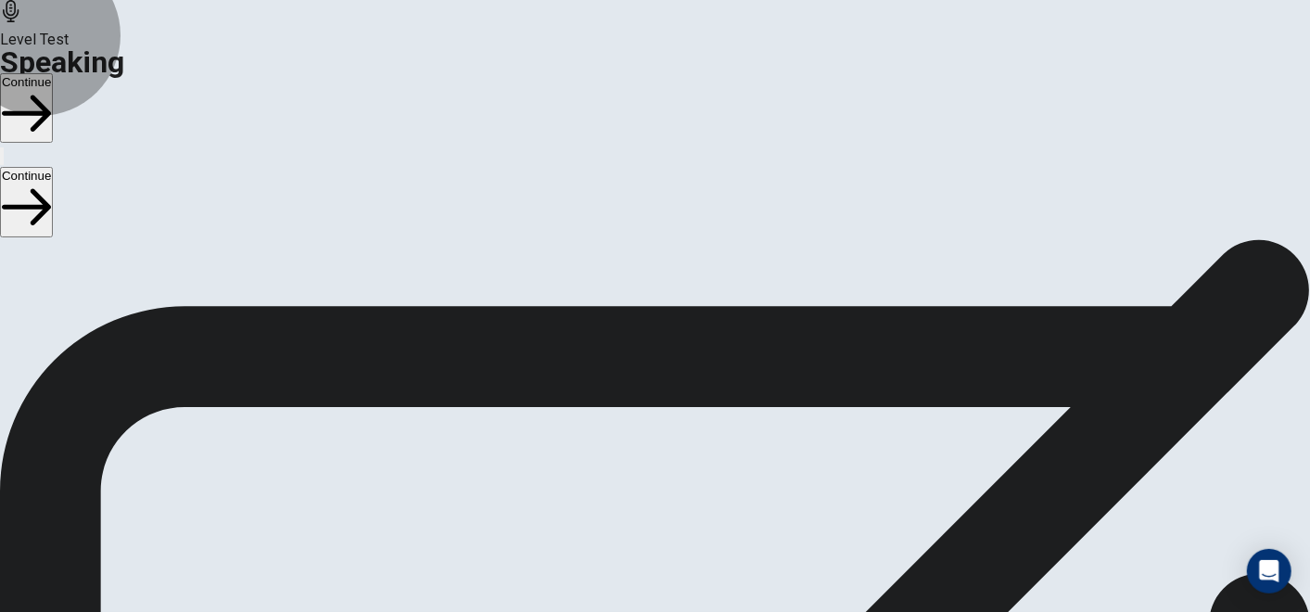
click at [53, 73] on button "Continue" at bounding box center [26, 108] width 53 height 70
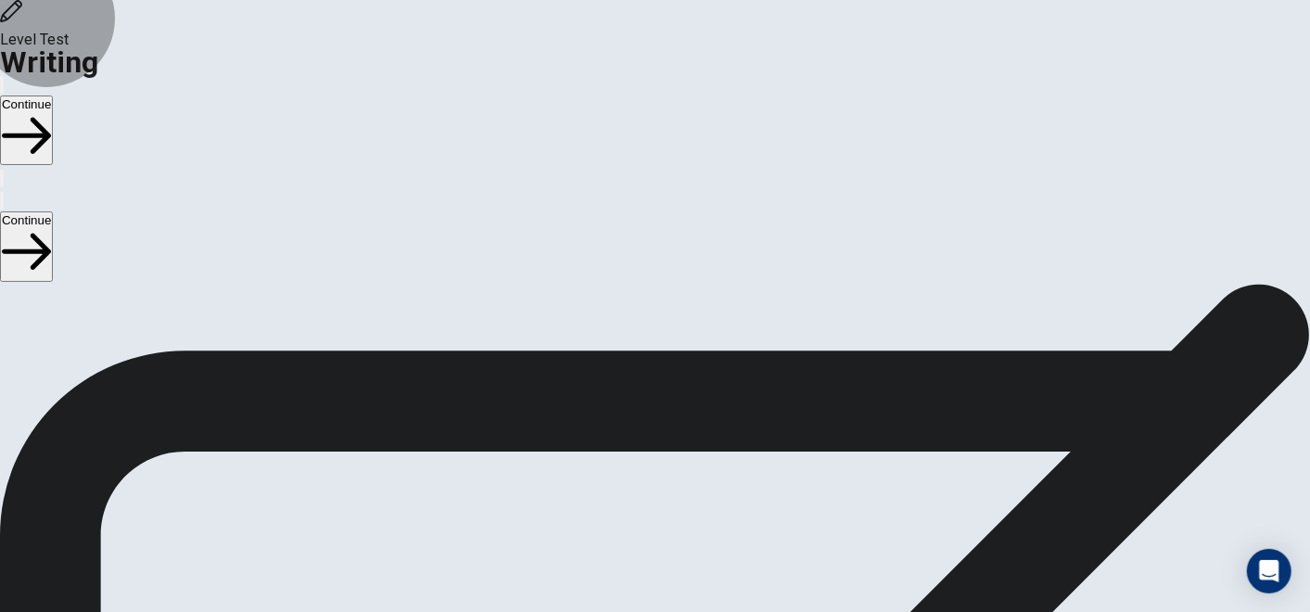
click at [53, 95] on button "Continue" at bounding box center [26, 130] width 53 height 70
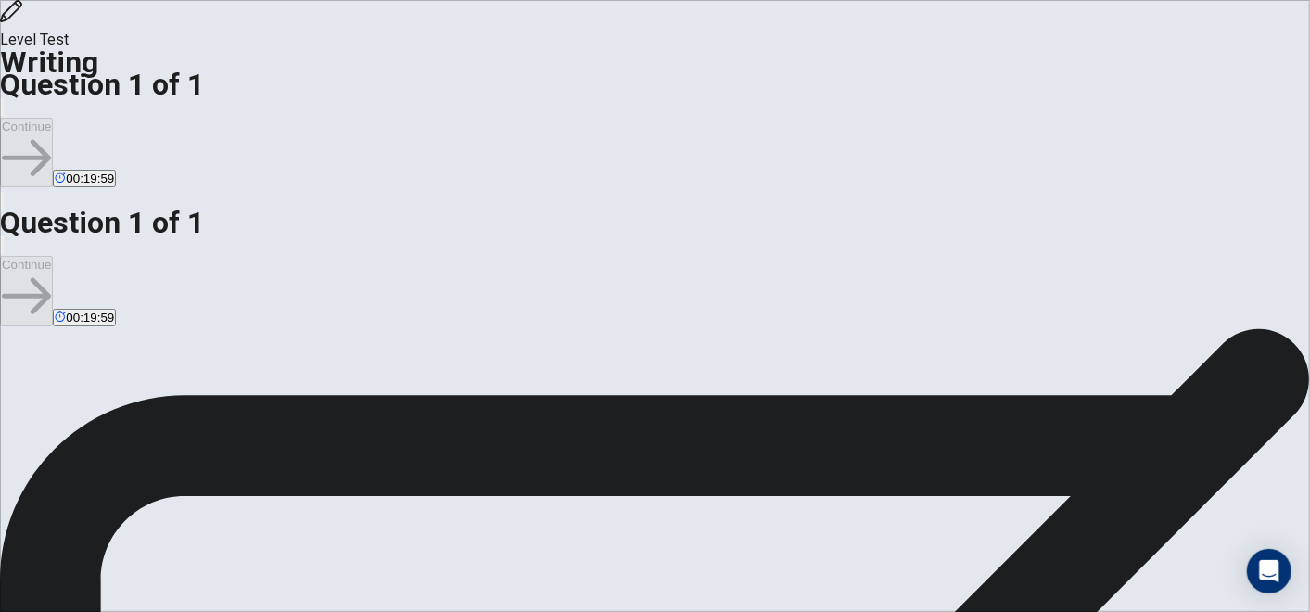
scroll to position [0, 0]
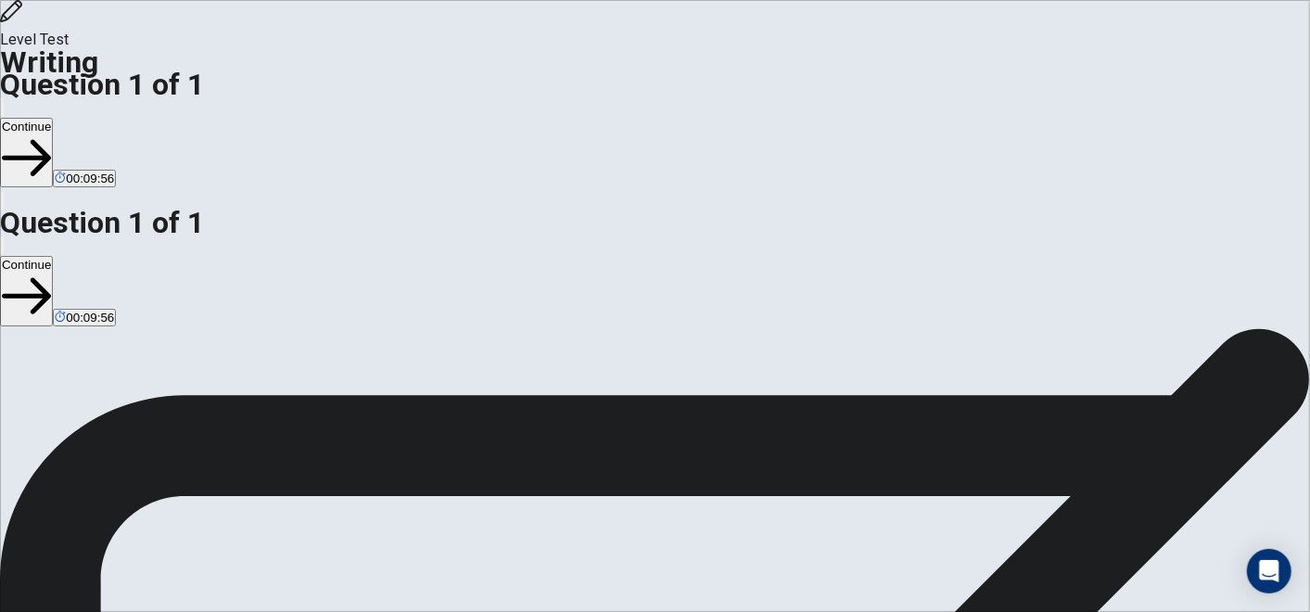
drag, startPoint x: 847, startPoint y: 375, endPoint x: 887, endPoint y: 378, distance: 40.0
drag, startPoint x: 842, startPoint y: 380, endPoint x: 901, endPoint y: 378, distance: 59.4
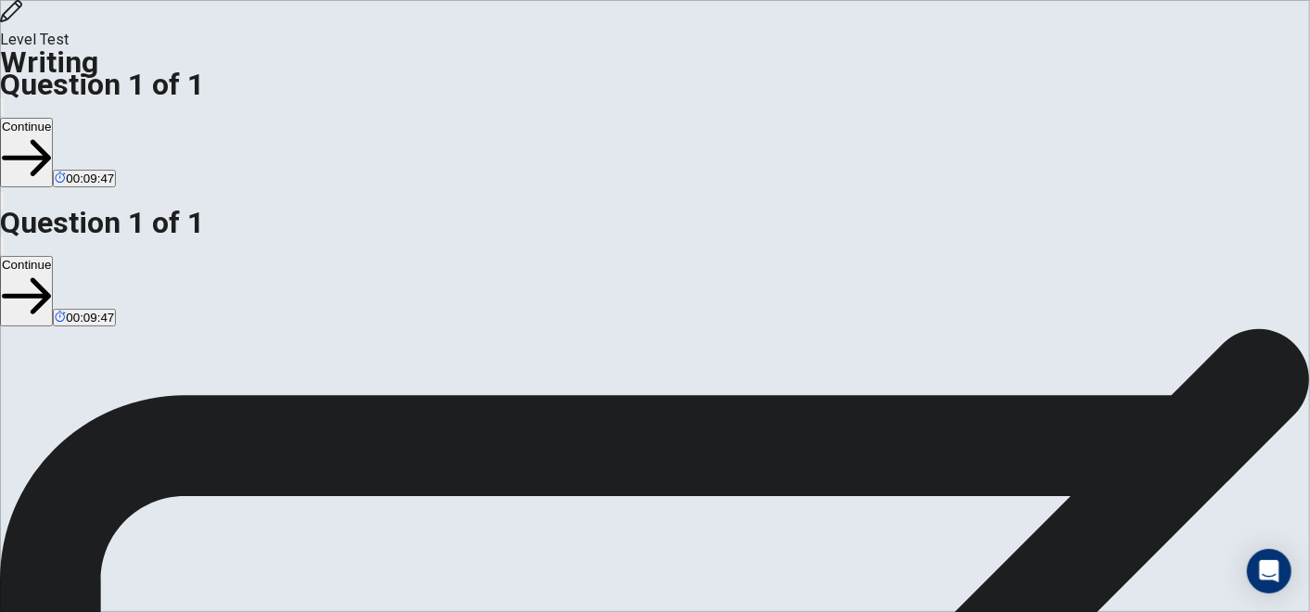
drag, startPoint x: 1024, startPoint y: 376, endPoint x: 845, endPoint y: 377, distance: 179.9
type textarea "**********"
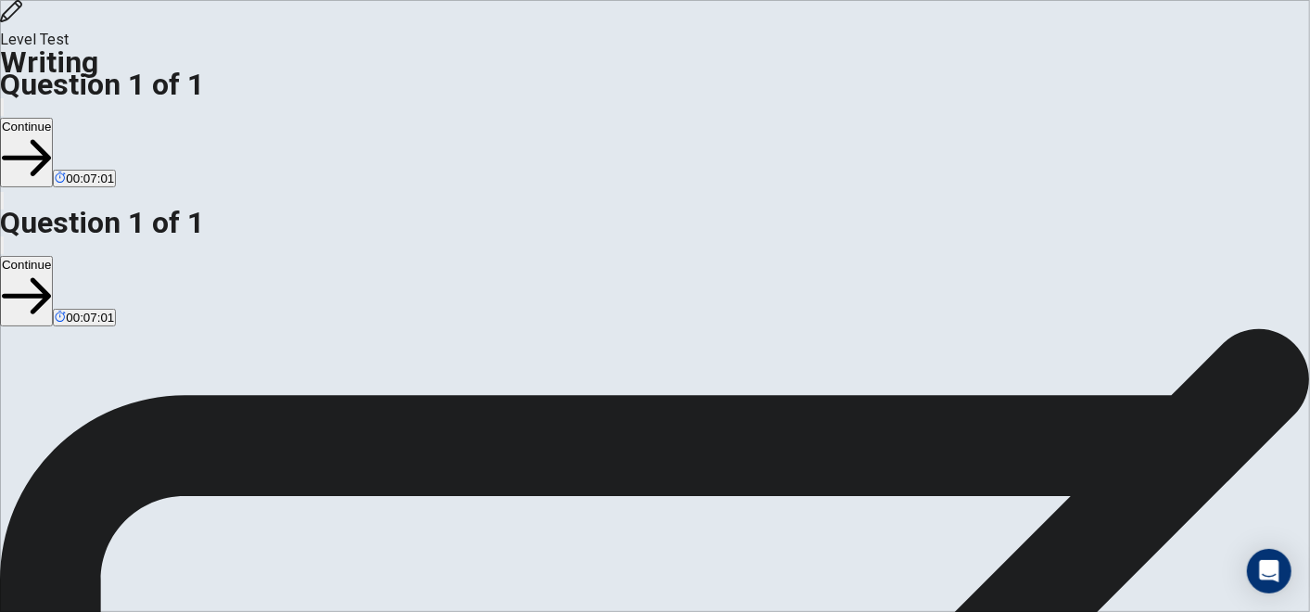
click at [53, 118] on button "Continue" at bounding box center [26, 153] width 53 height 70
